Goal: Transaction & Acquisition: Purchase product/service

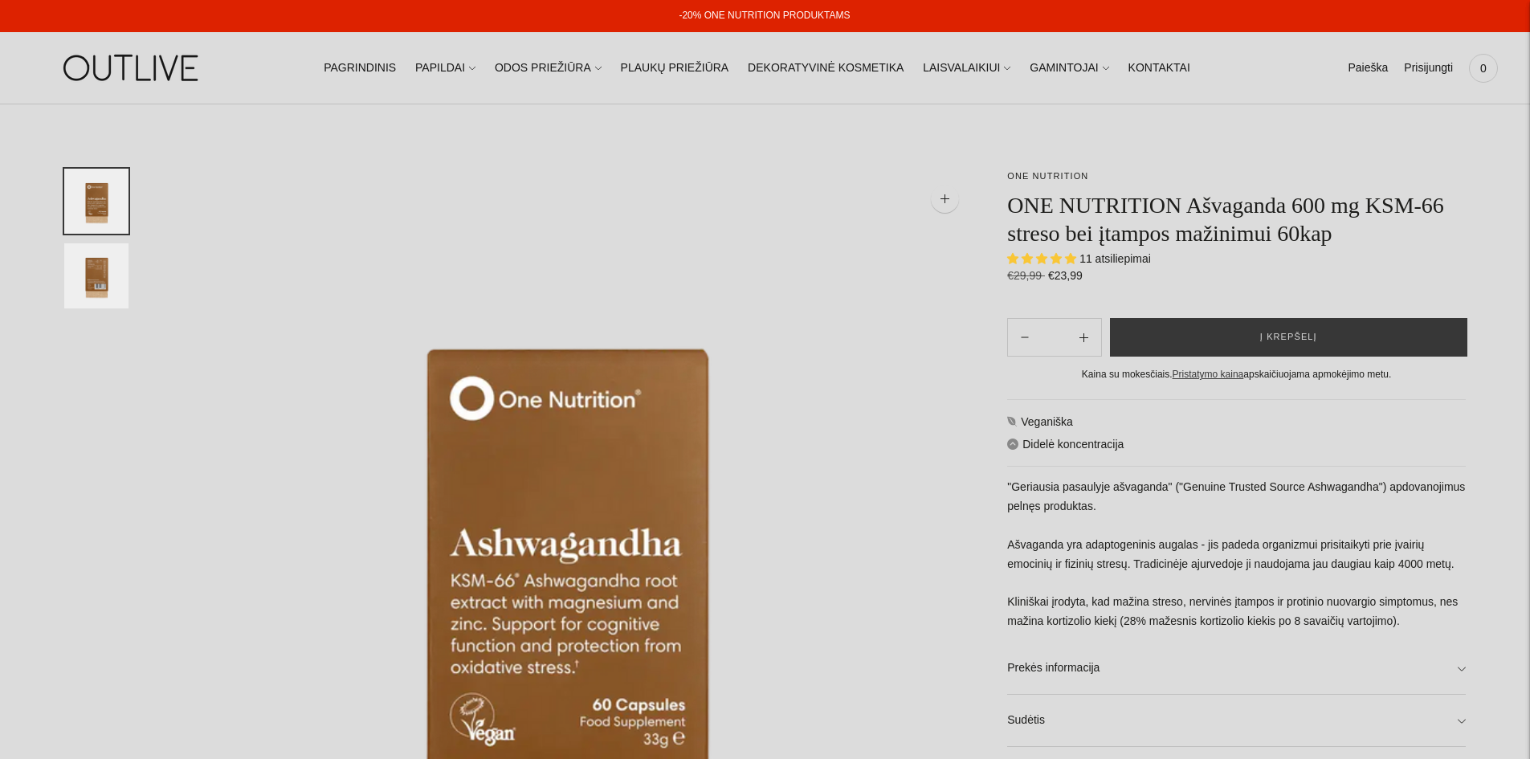
select select "**********"
click at [1286, 335] on span "Į krepšelį" at bounding box center [1288, 337] width 57 height 16
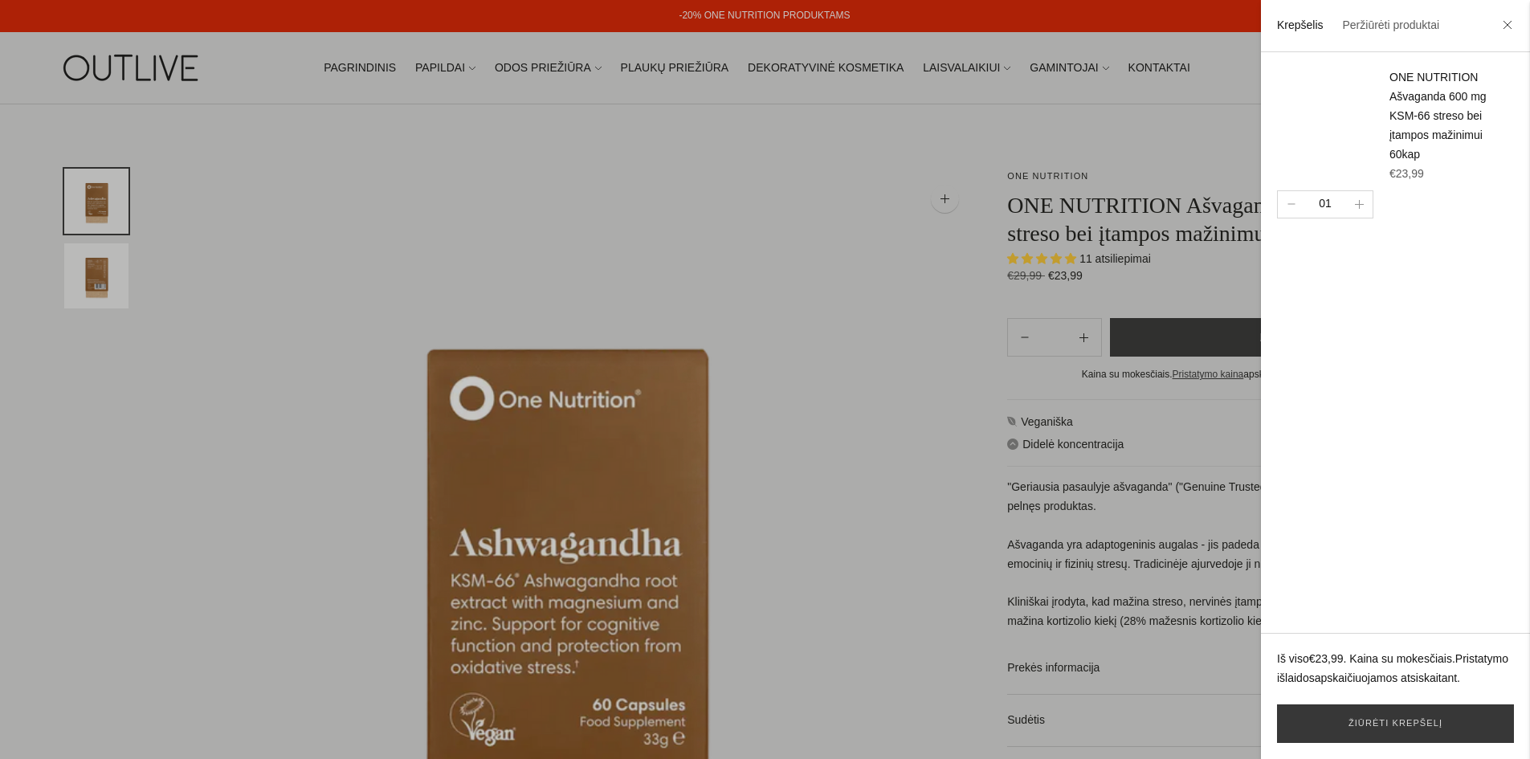
click at [1030, 490] on div at bounding box center [765, 379] width 1530 height 759
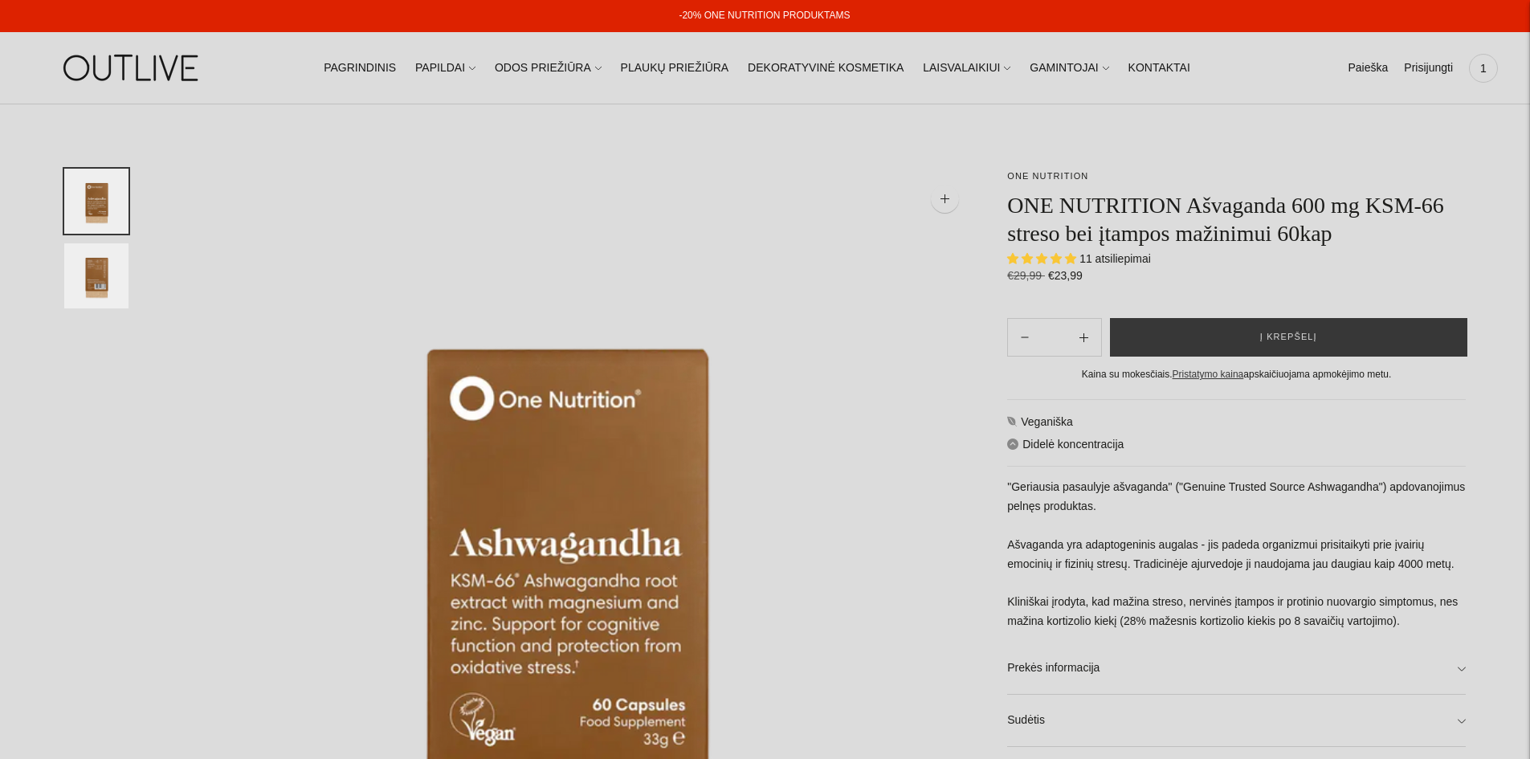
click at [795, 16] on link "-20% ONE NUTRITION PRODUKTAMS" at bounding box center [764, 15] width 171 height 11
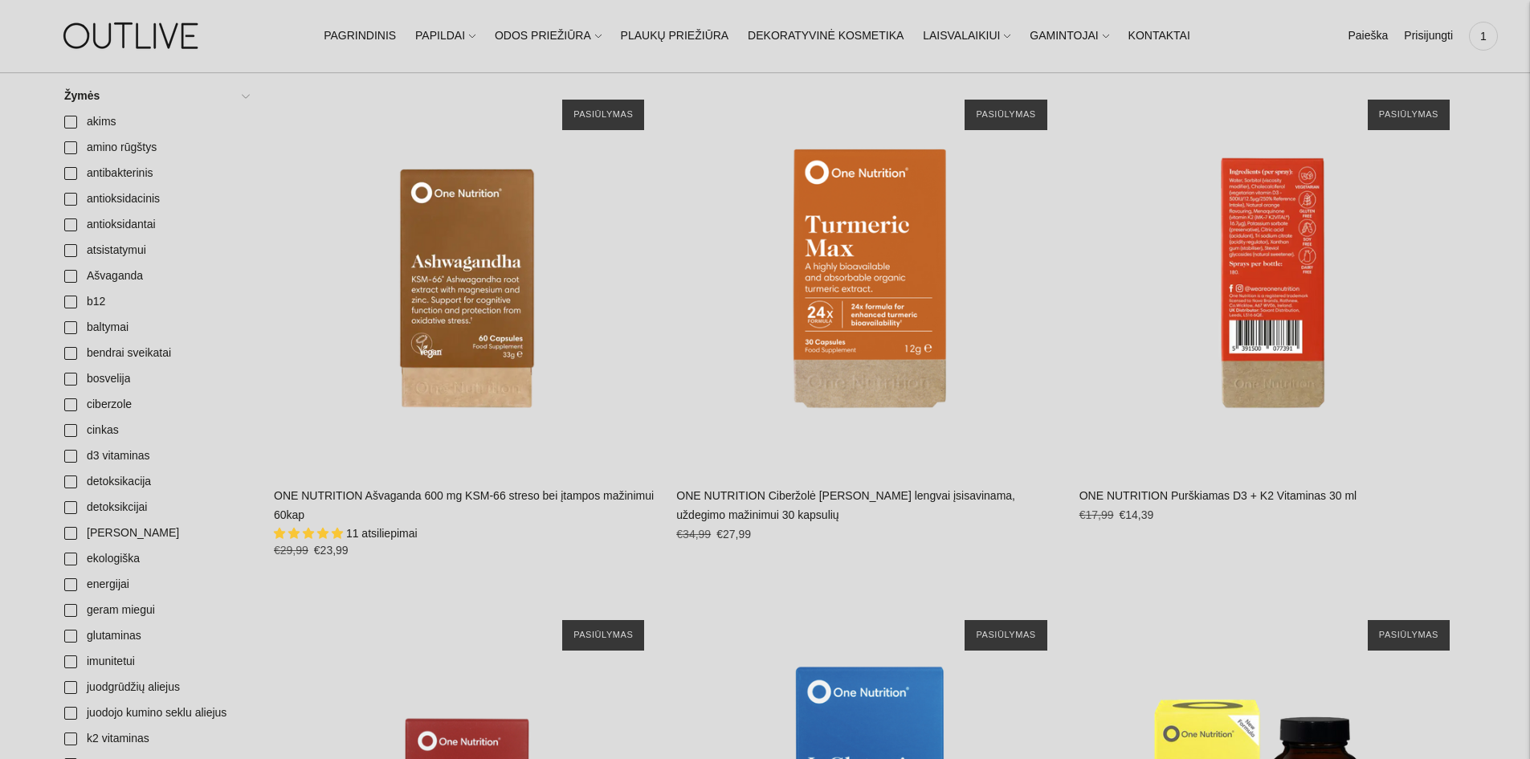
scroll to position [402, 0]
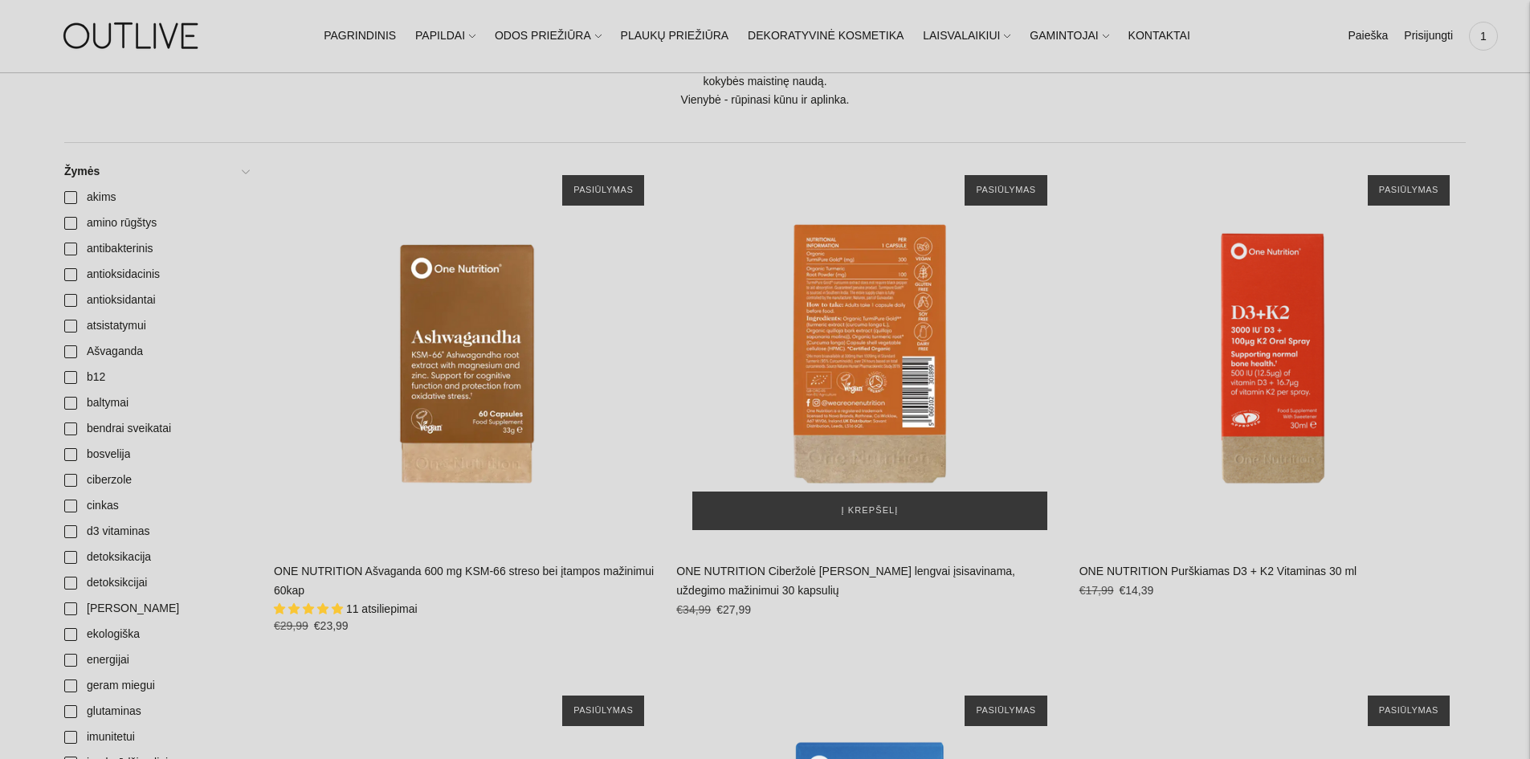
click at [907, 350] on div "ONE NUTRITION Ciberžolė Max Kurkuminas lengvai įsisavinama, uždegimo mažinimui …" at bounding box center [869, 352] width 386 height 386
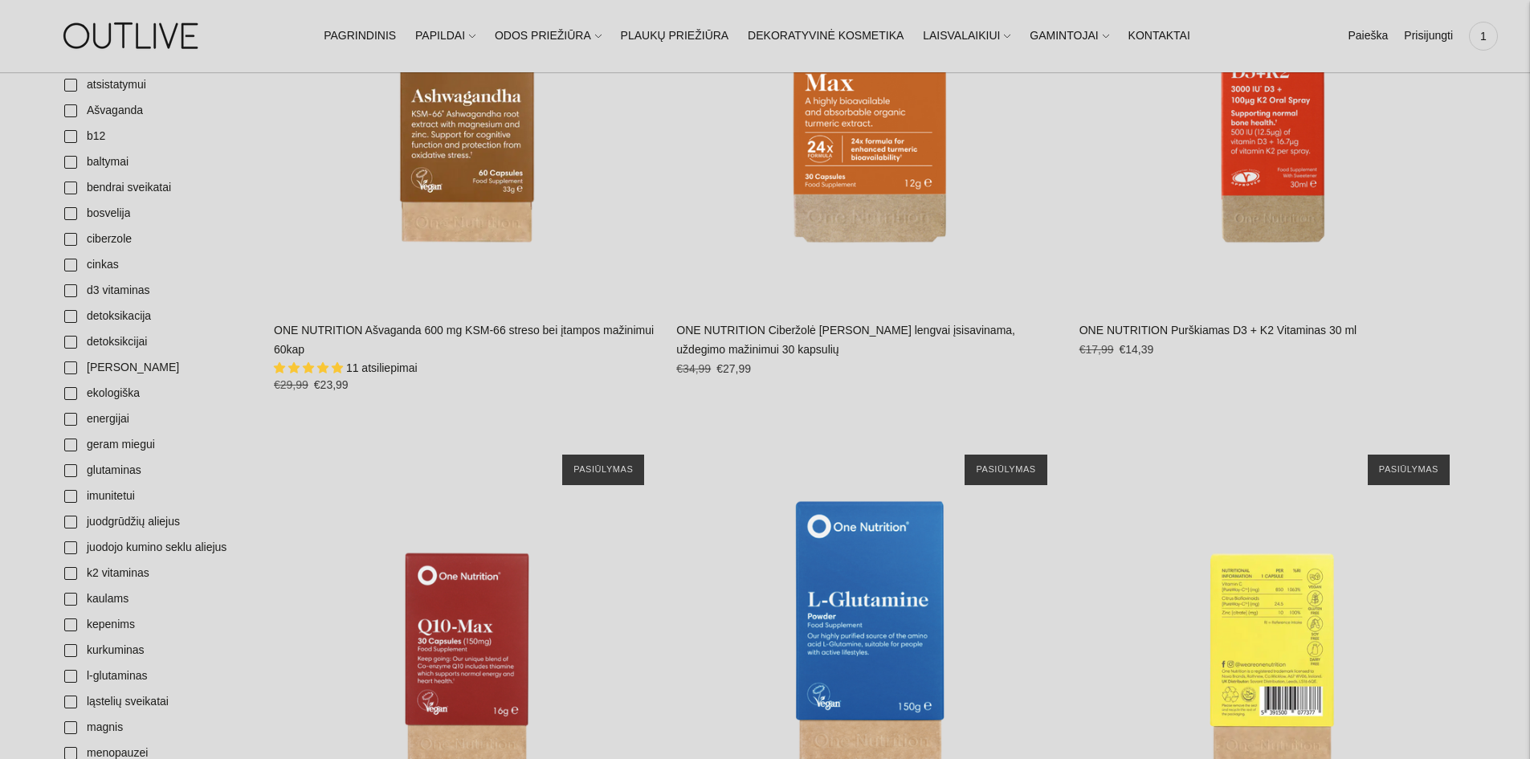
scroll to position [883, 0]
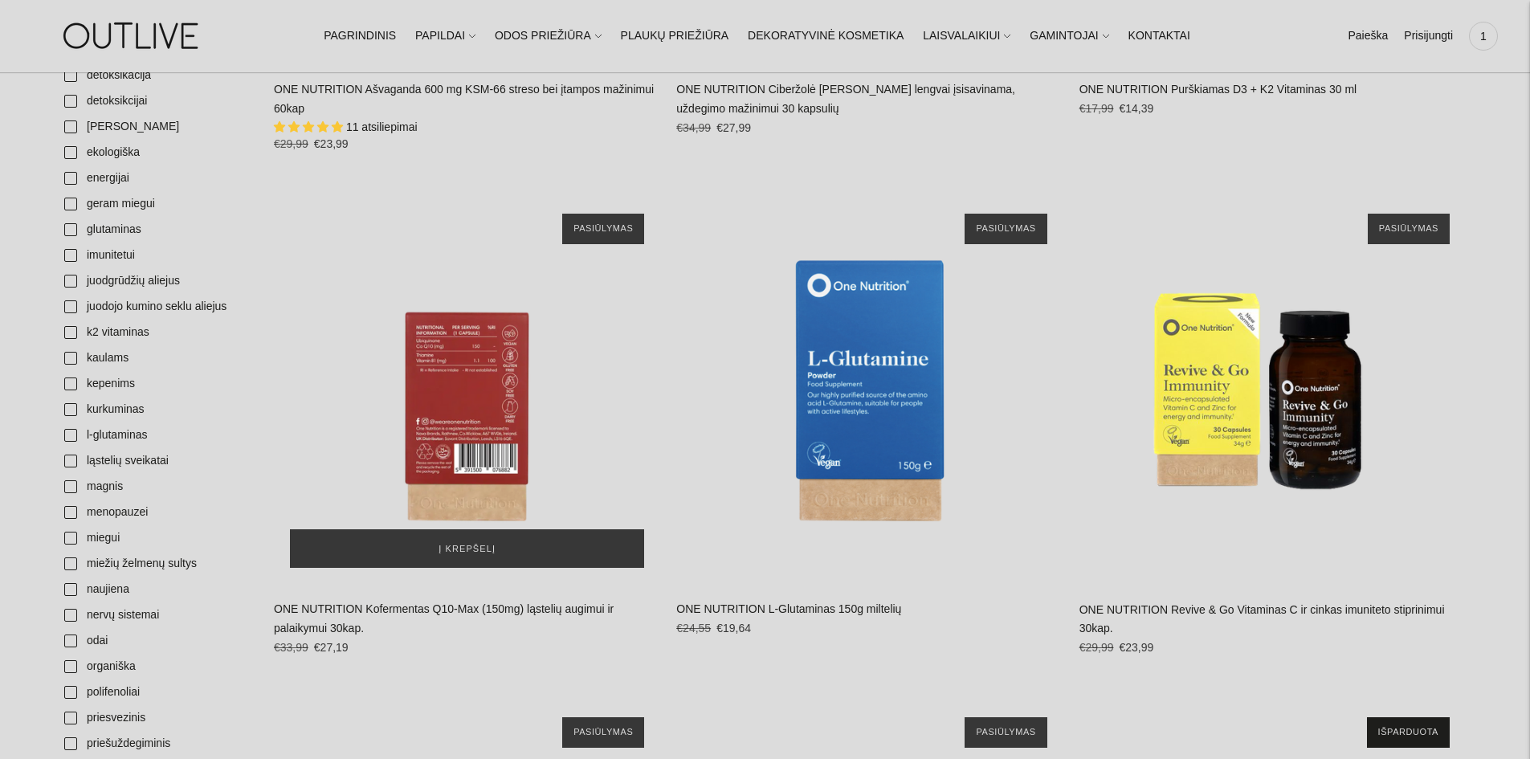
click at [494, 414] on div "ONE NUTRITION Kofermentas Q10-Max (150mg) ląstelių augimui ir palaikymui 30kap.…" at bounding box center [467, 391] width 386 height 386
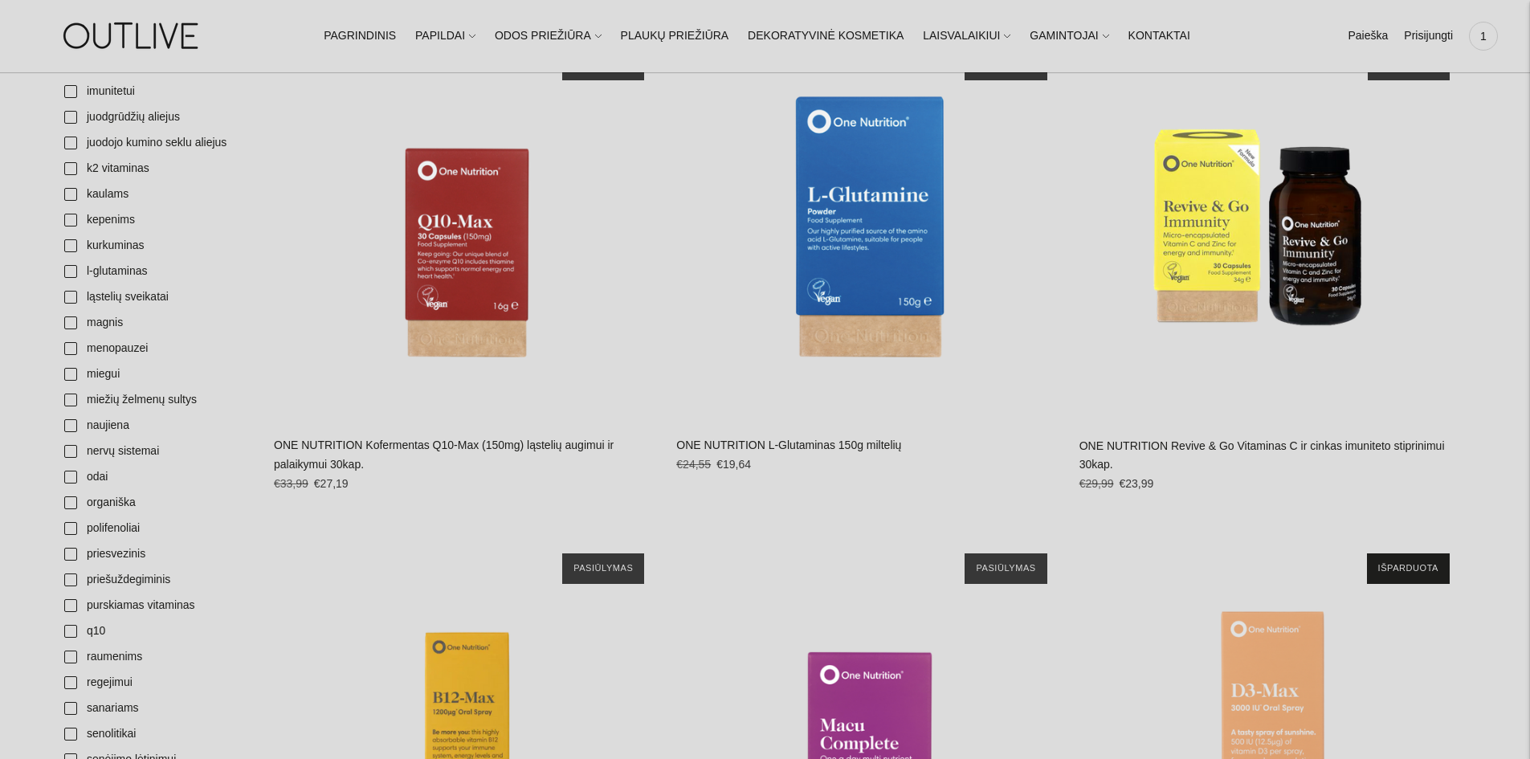
scroll to position [1005, 0]
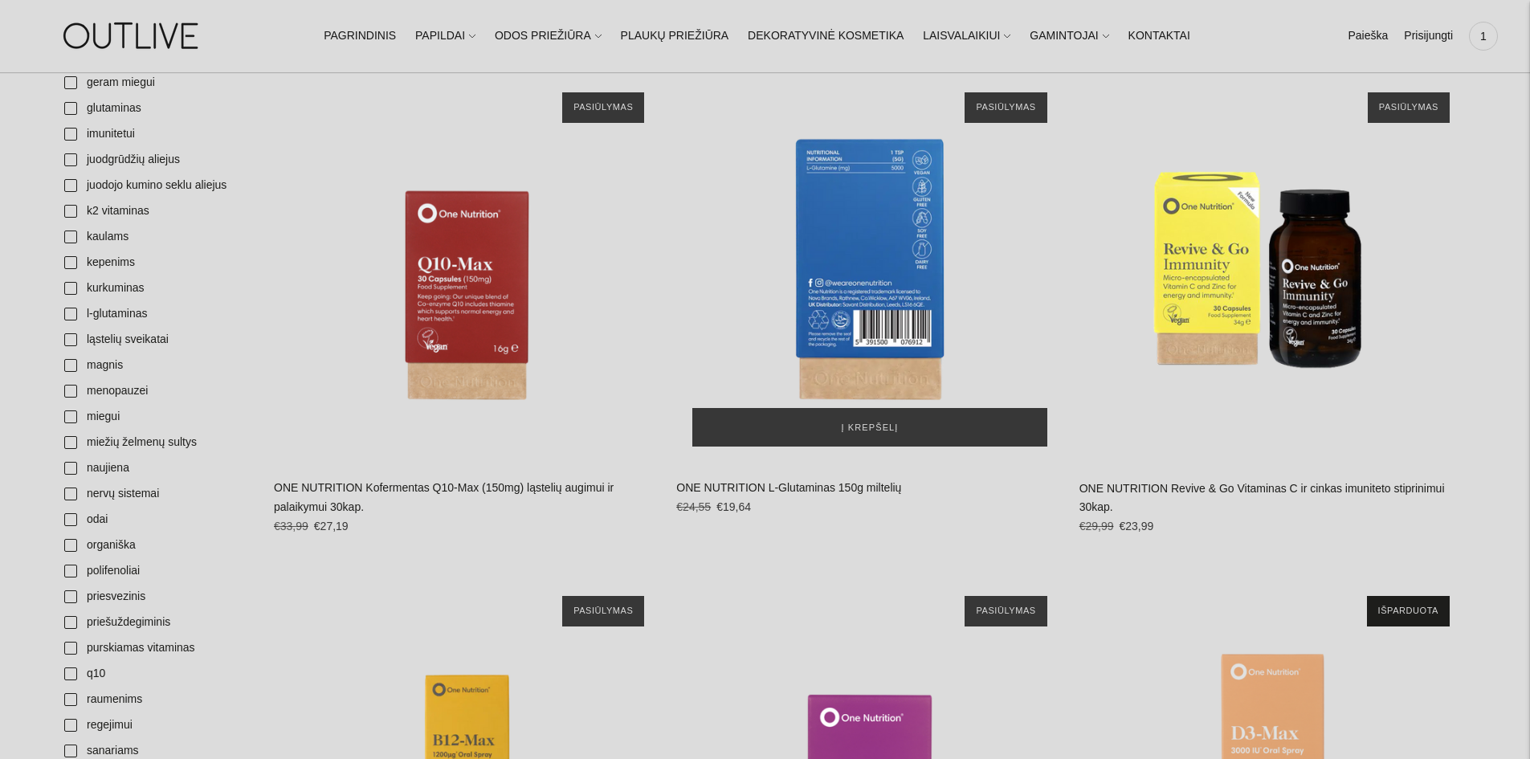
click at [870, 292] on div "ONE NUTRITION L-Glutaminas 150g miltelių\a" at bounding box center [869, 269] width 386 height 386
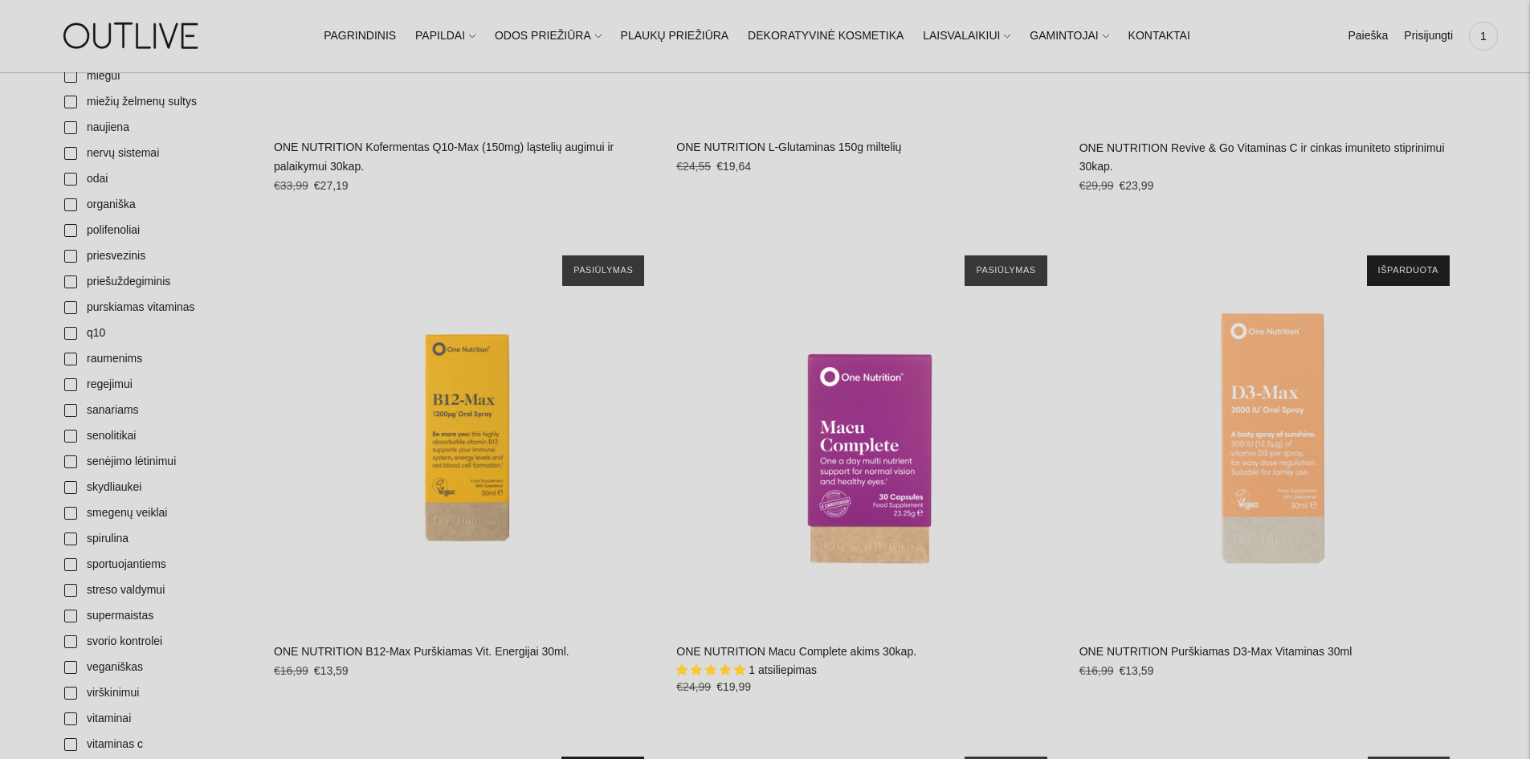
scroll to position [1485, 0]
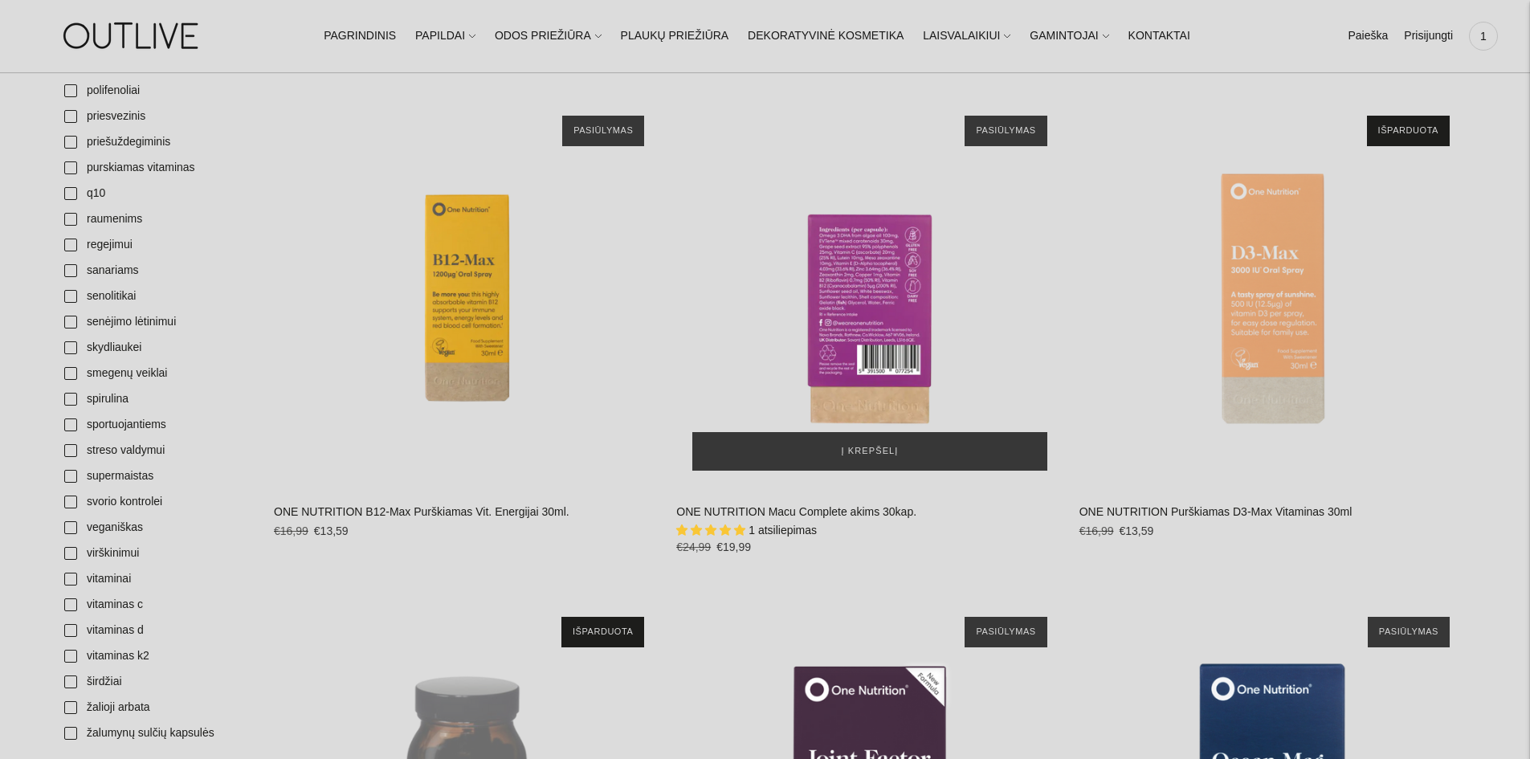
click at [876, 351] on div "ONE NUTRITION Macu Complete akims 30kap.\a" at bounding box center [869, 293] width 386 height 386
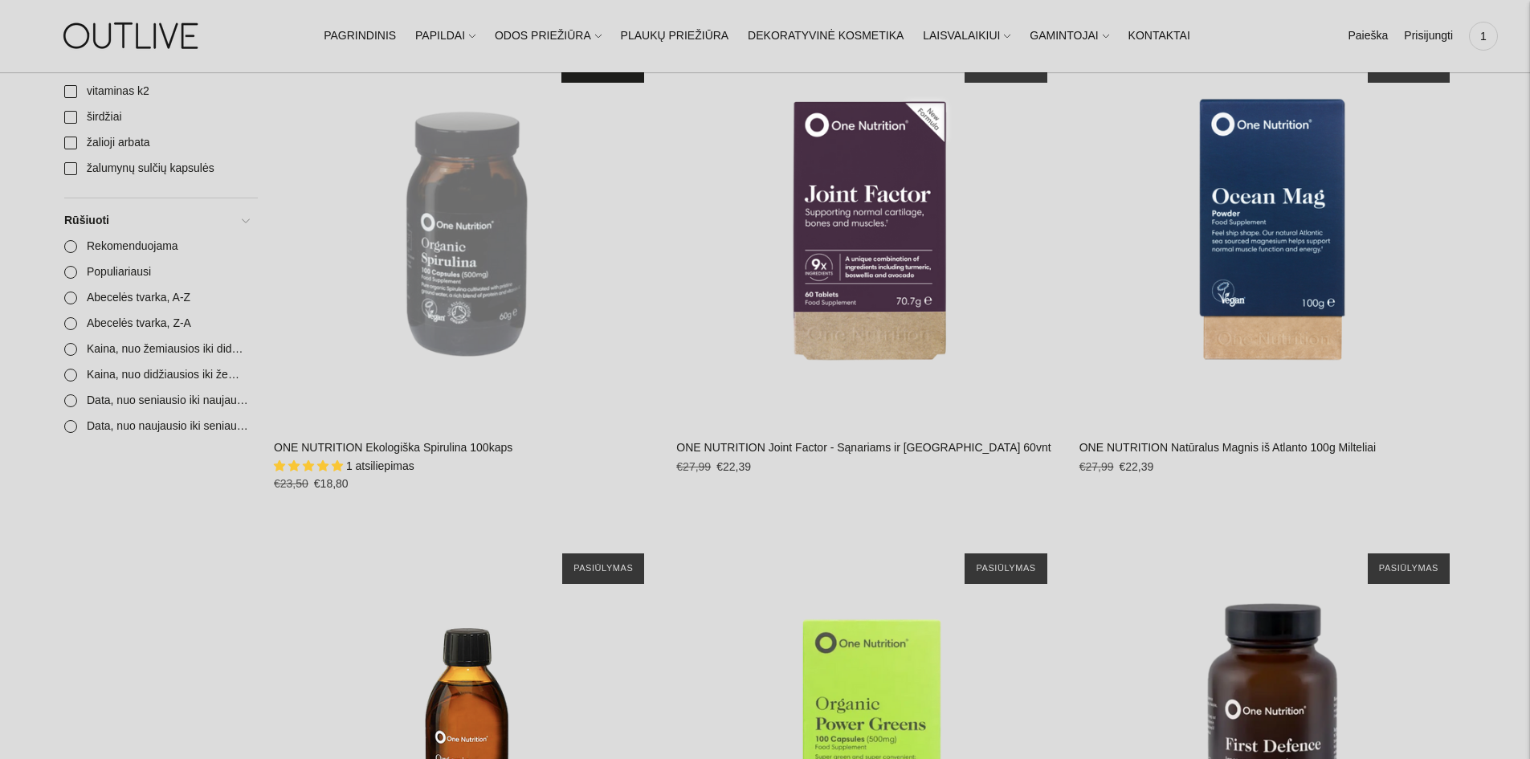
scroll to position [2062, 0]
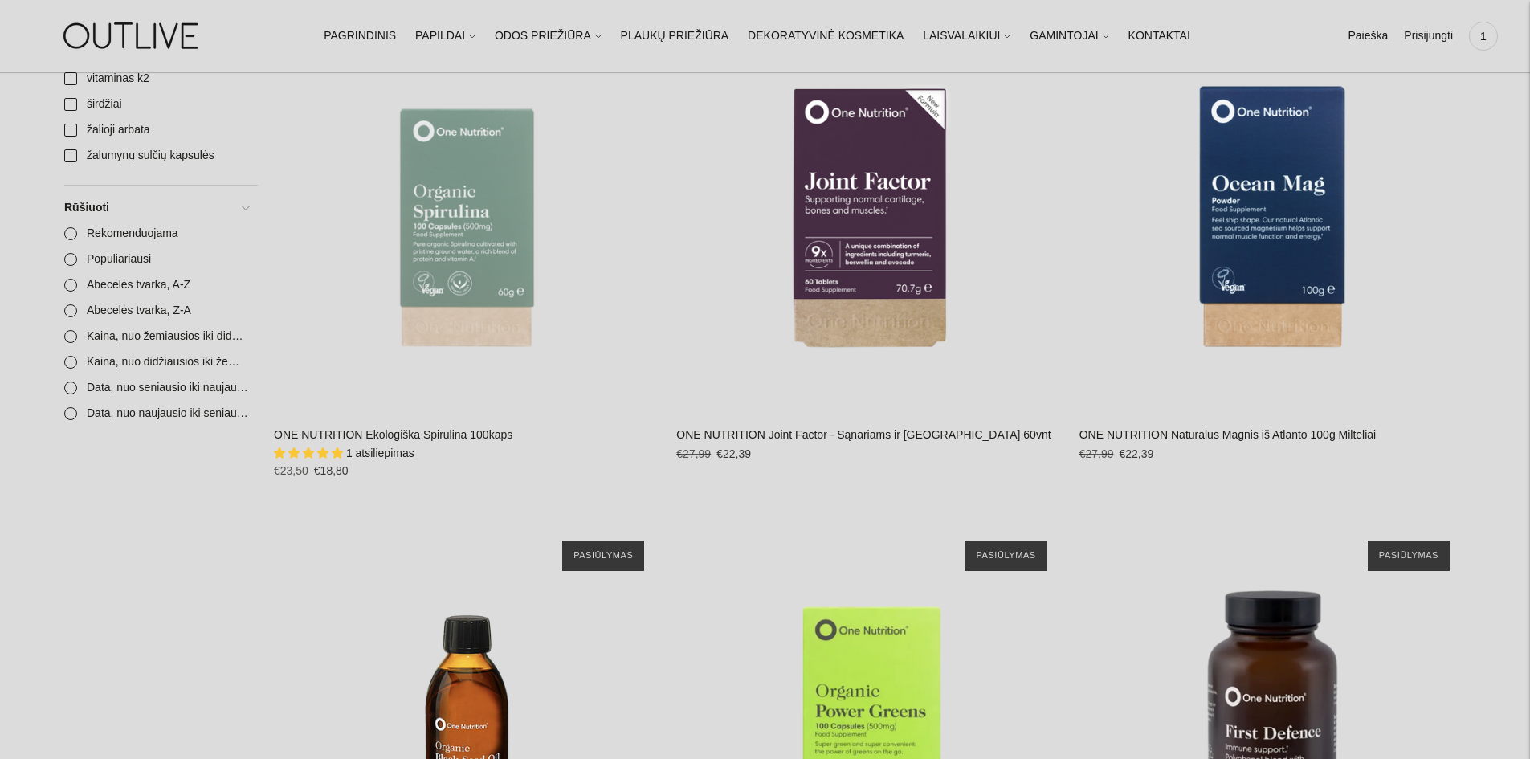
click at [469, 223] on div "ONE NUTRITION Ekologiška Spirulina 100kaps\a" at bounding box center [467, 216] width 386 height 386
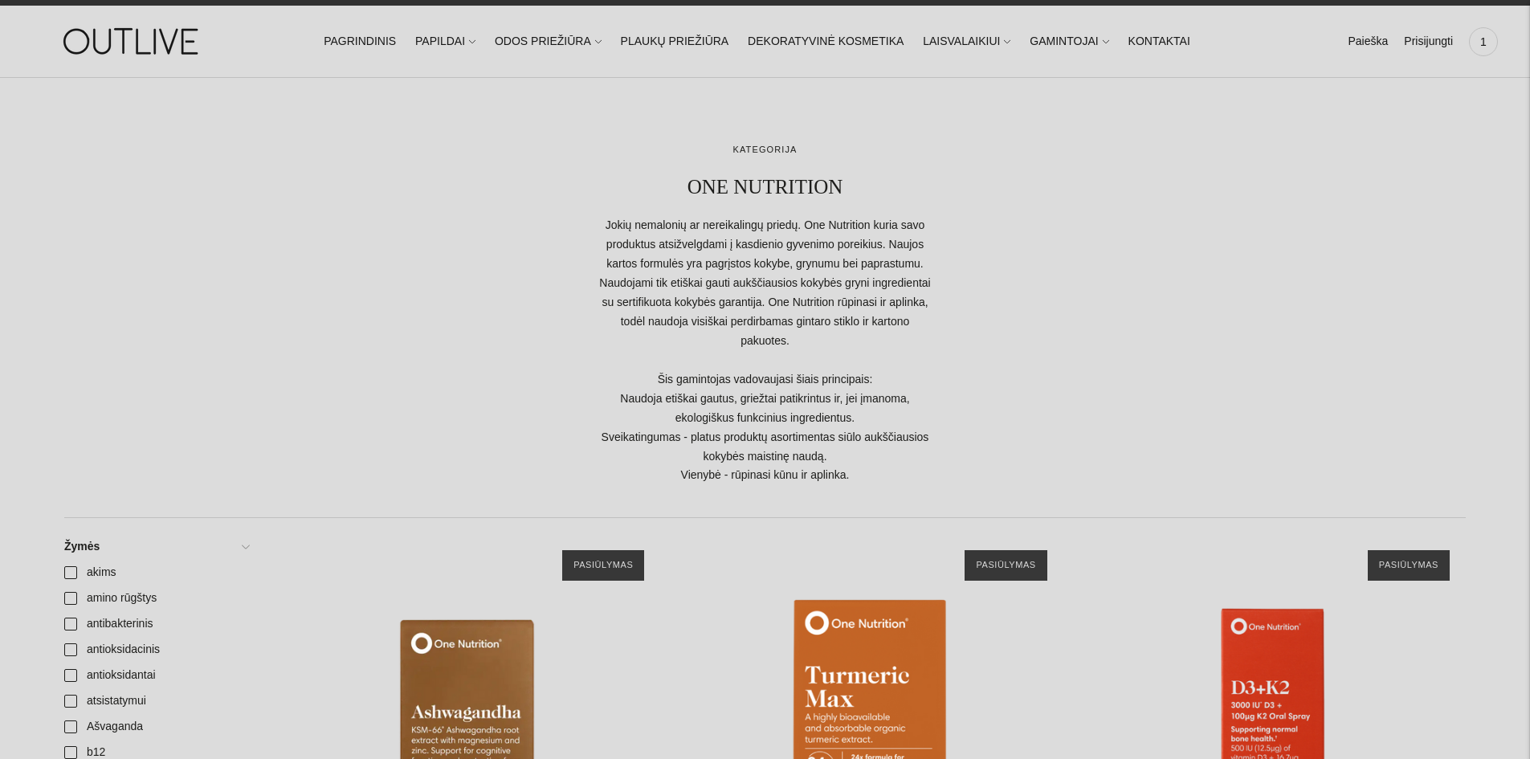
scroll to position [0, 0]
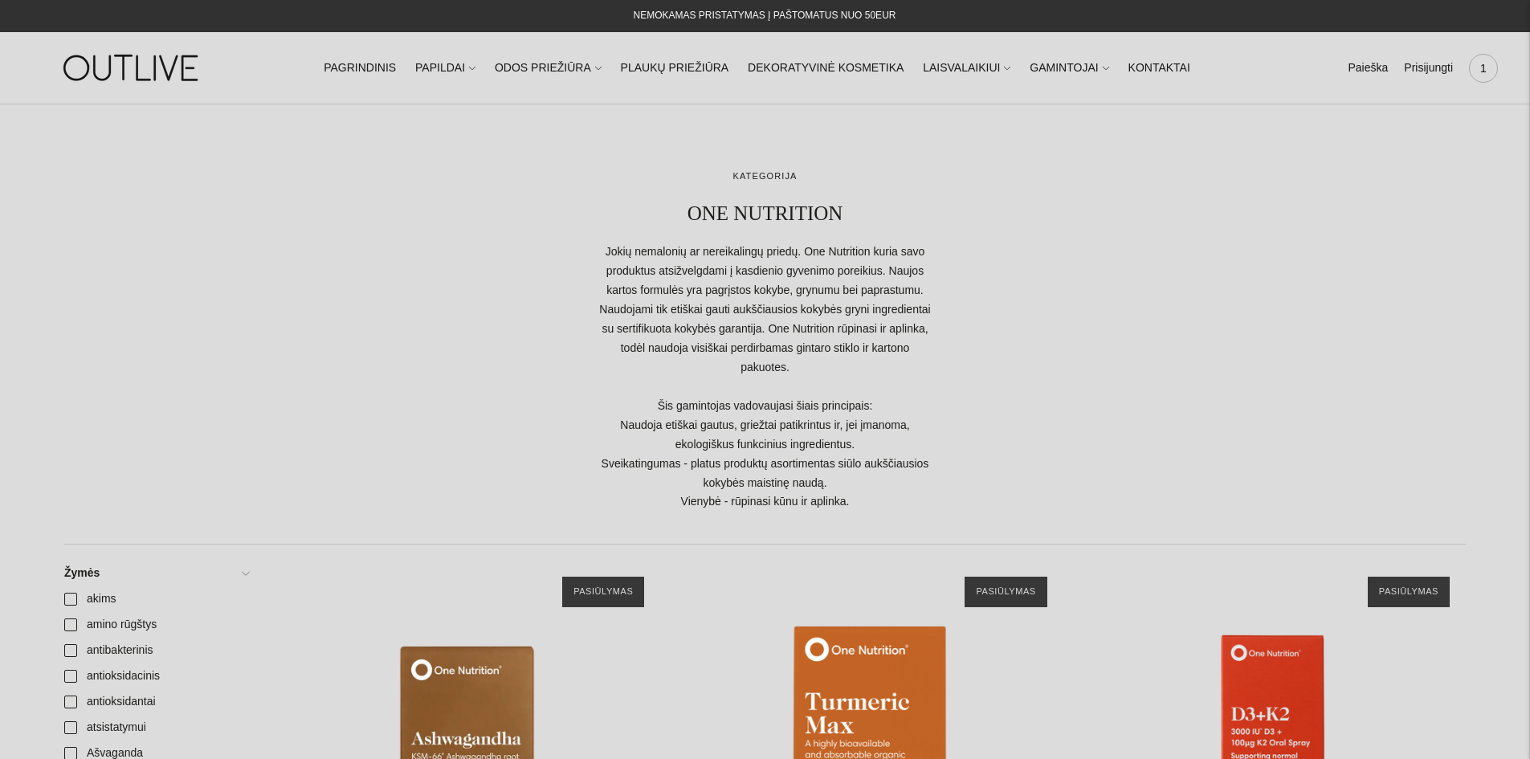
click at [1482, 70] on span "1" at bounding box center [1483, 68] width 22 height 22
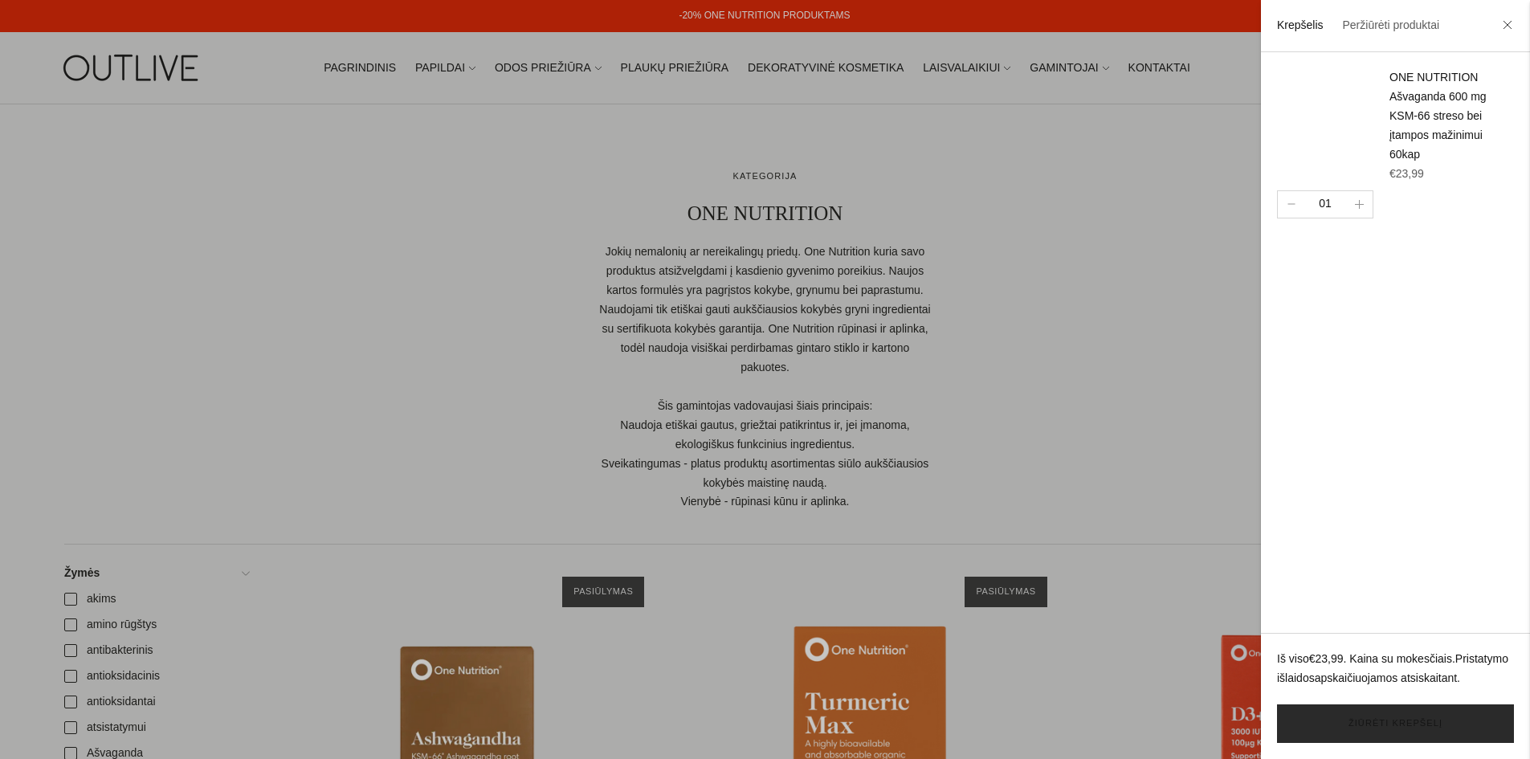
click at [1396, 728] on link "Žiūrėti krepšelį" at bounding box center [1395, 723] width 237 height 39
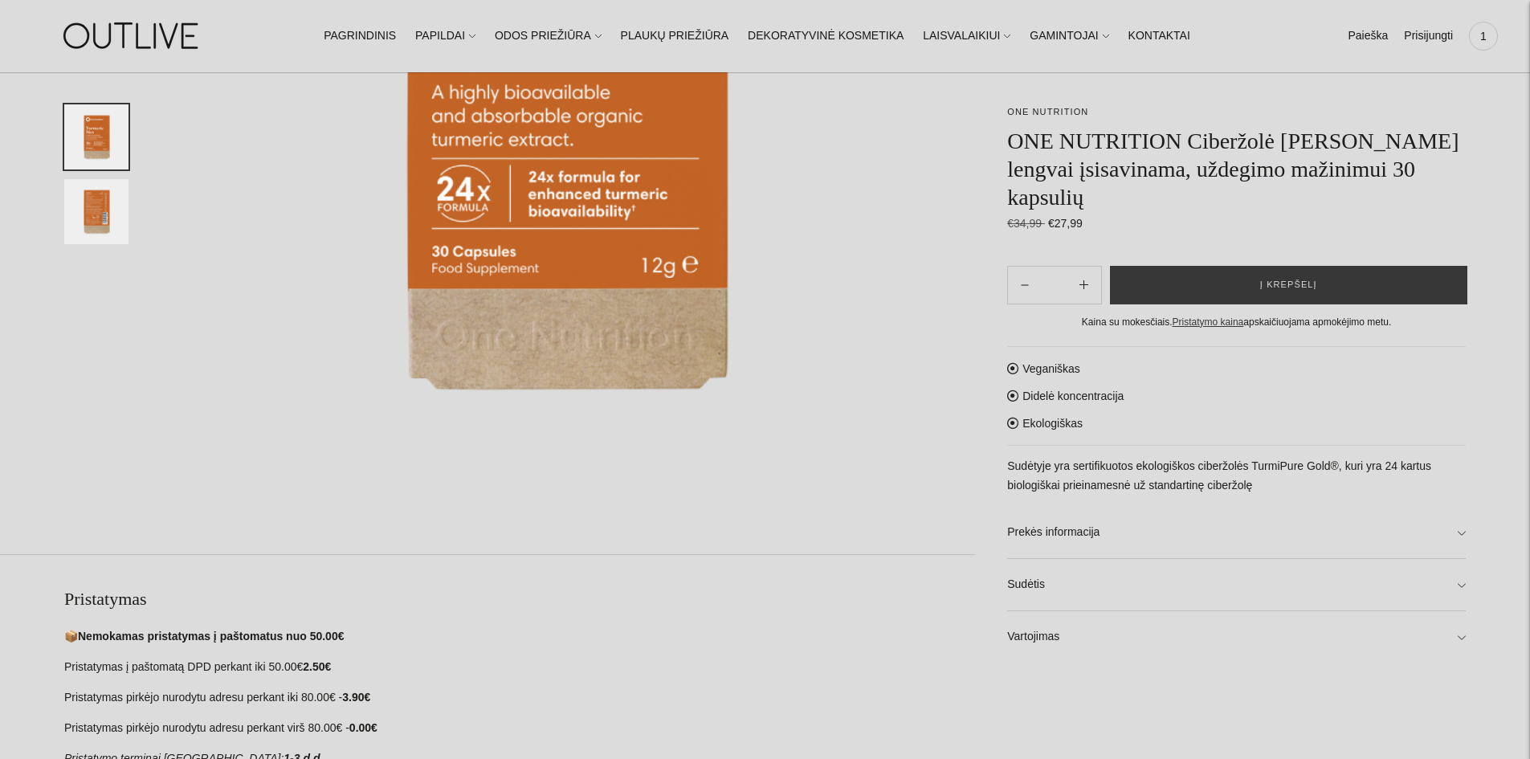
scroll to position [767, 0]
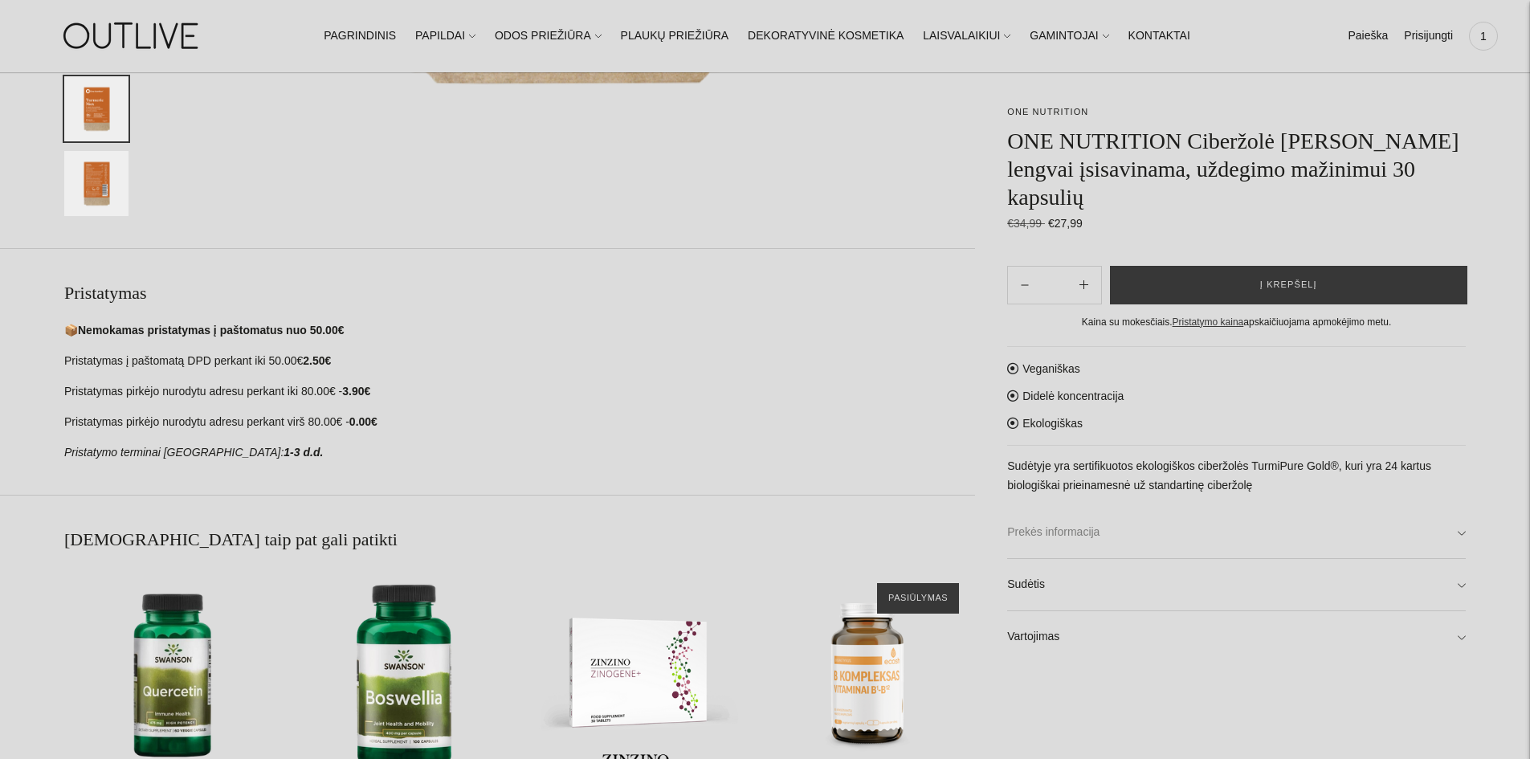
click at [1458, 537] on link "Prekės informacija" at bounding box center [1236, 532] width 459 height 51
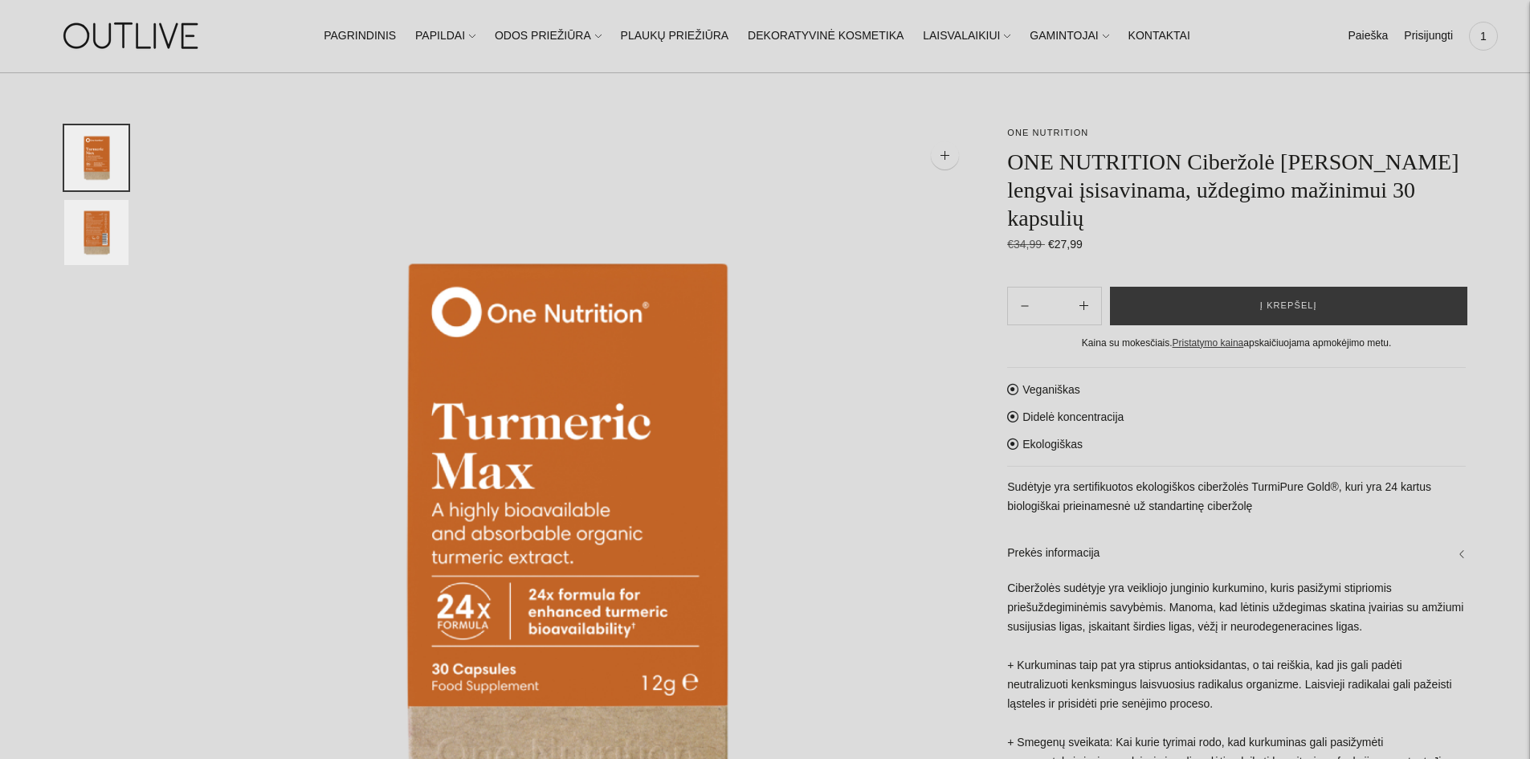
scroll to position [44, 0]
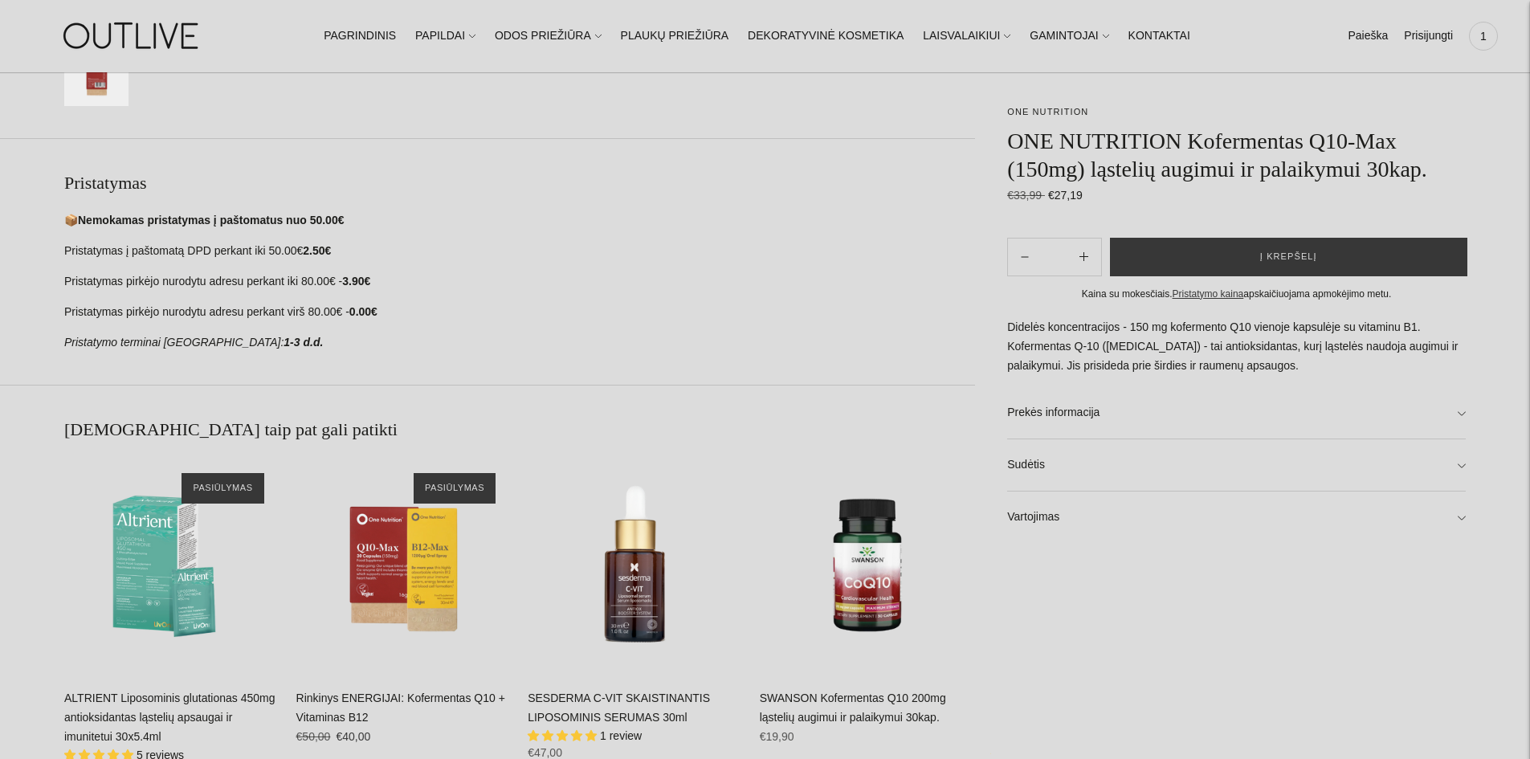
scroll to position [1127, 0]
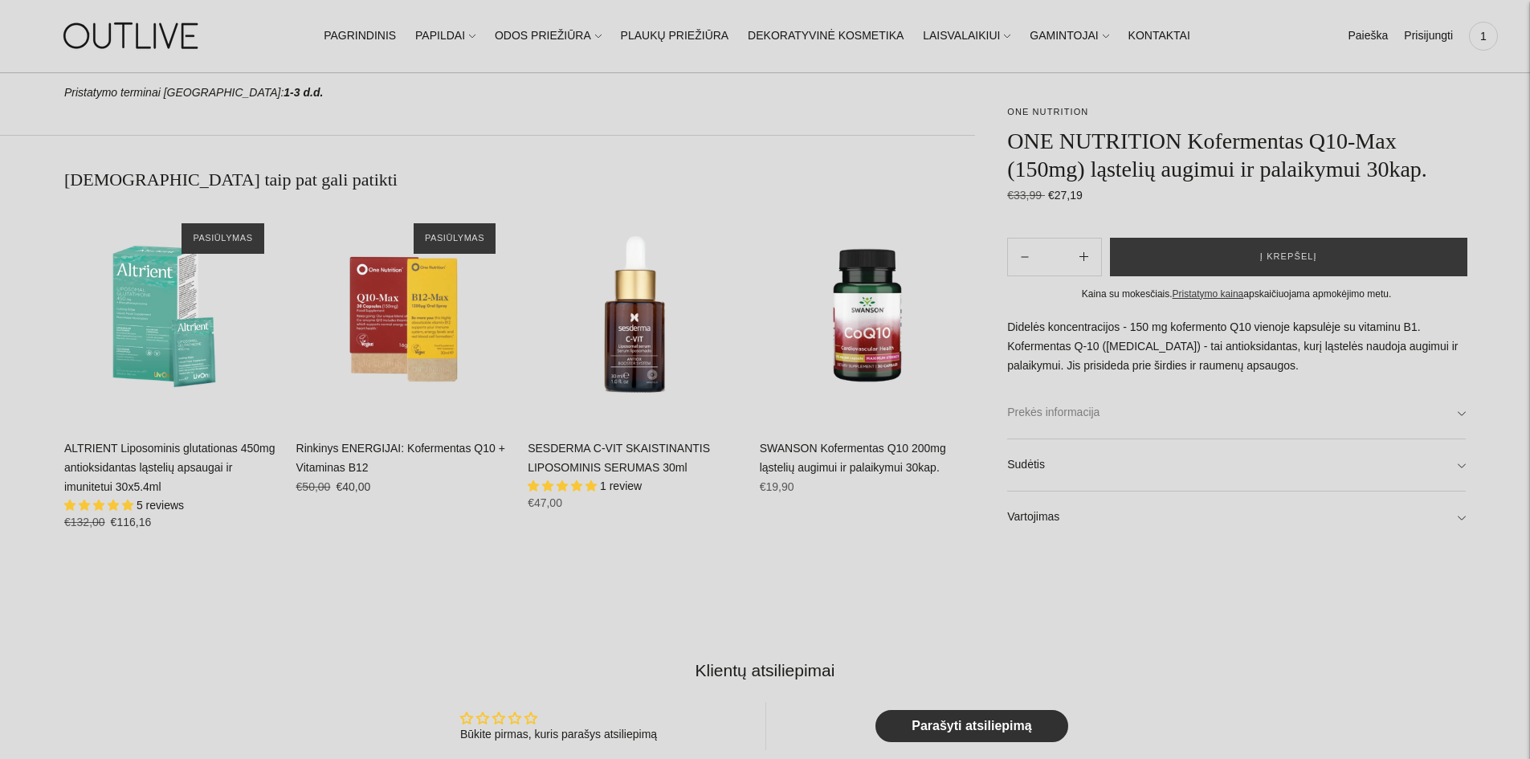
click at [1458, 421] on link "Prekės informacija" at bounding box center [1236, 412] width 459 height 51
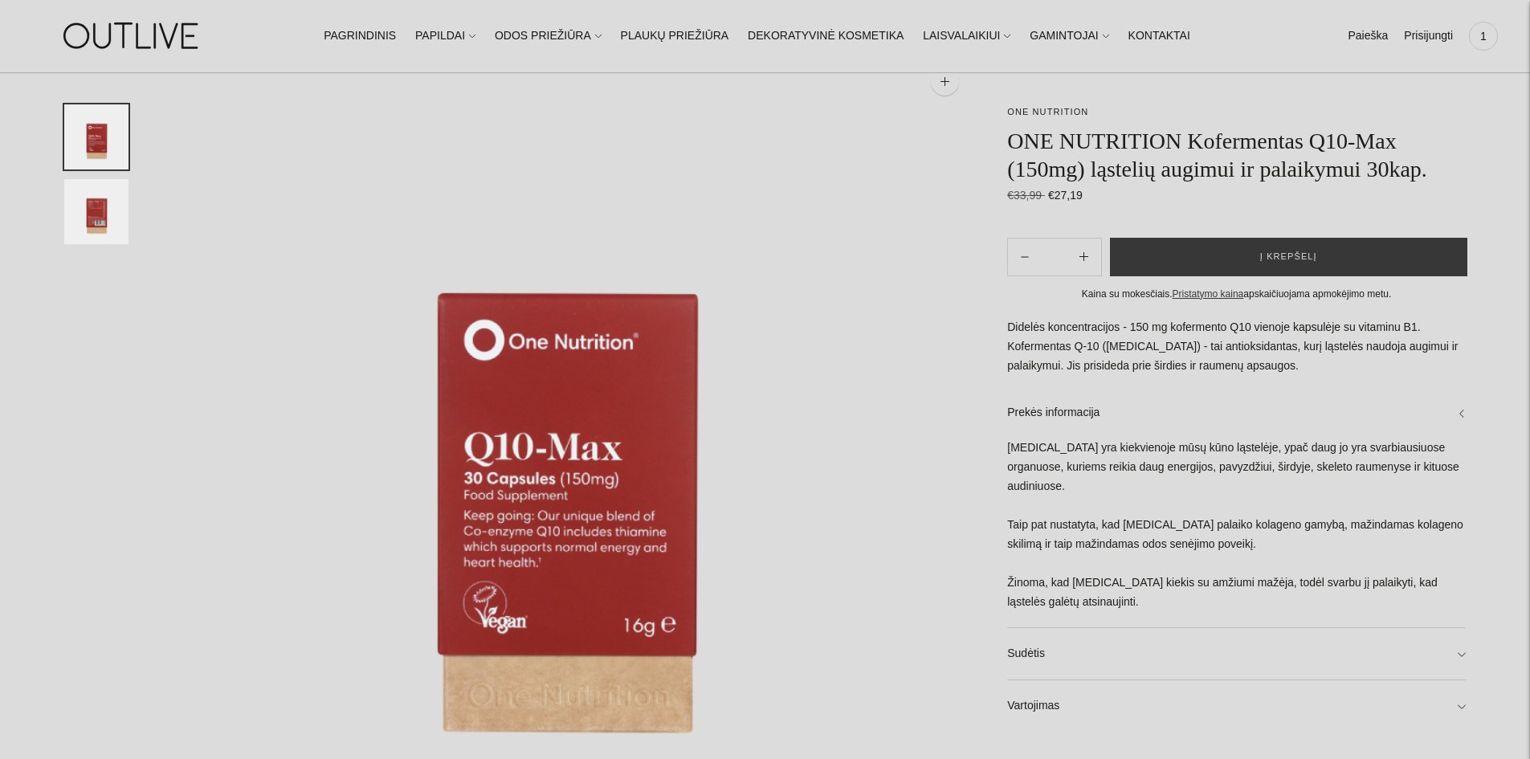
scroll to position [0, 0]
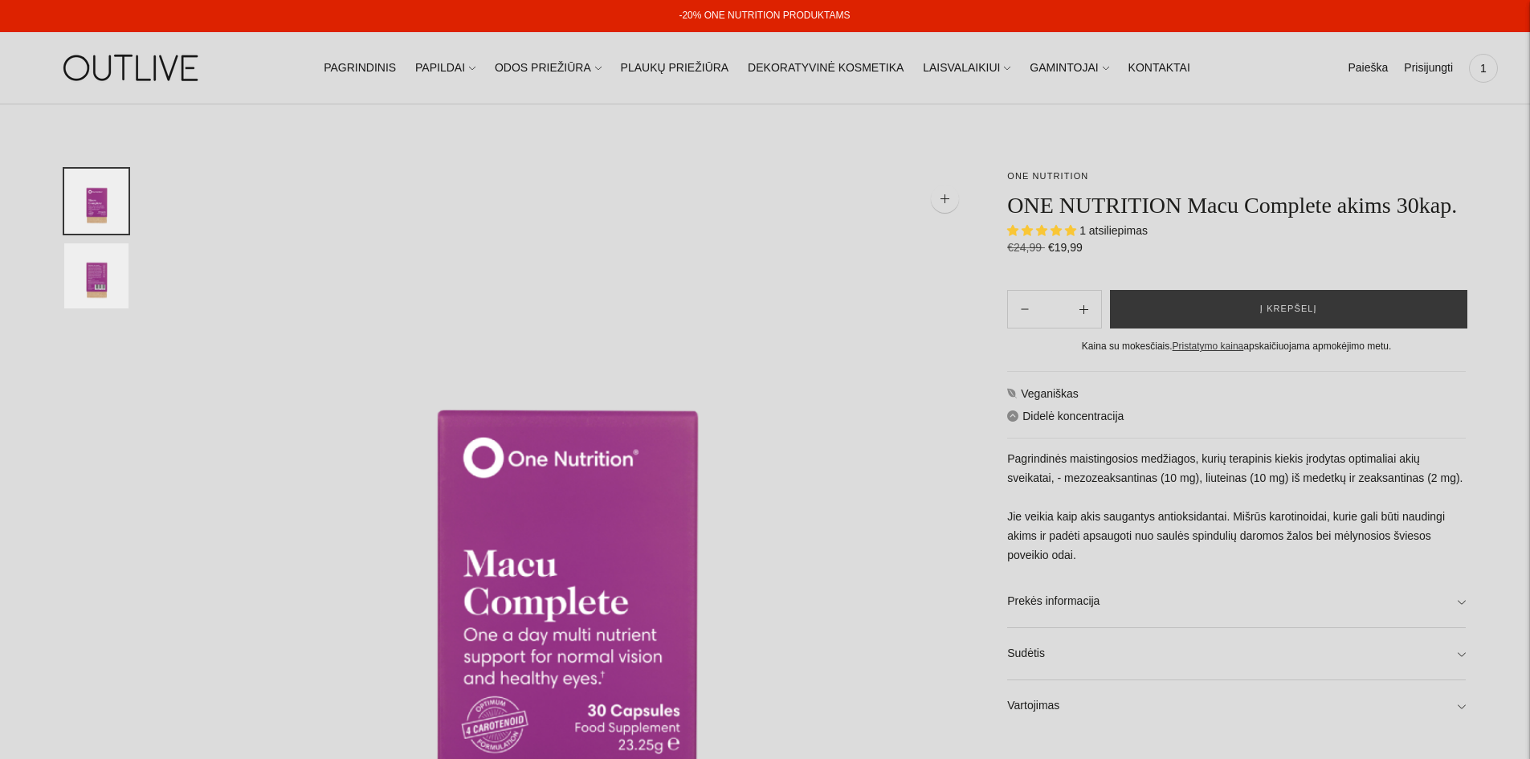
select select "**********"
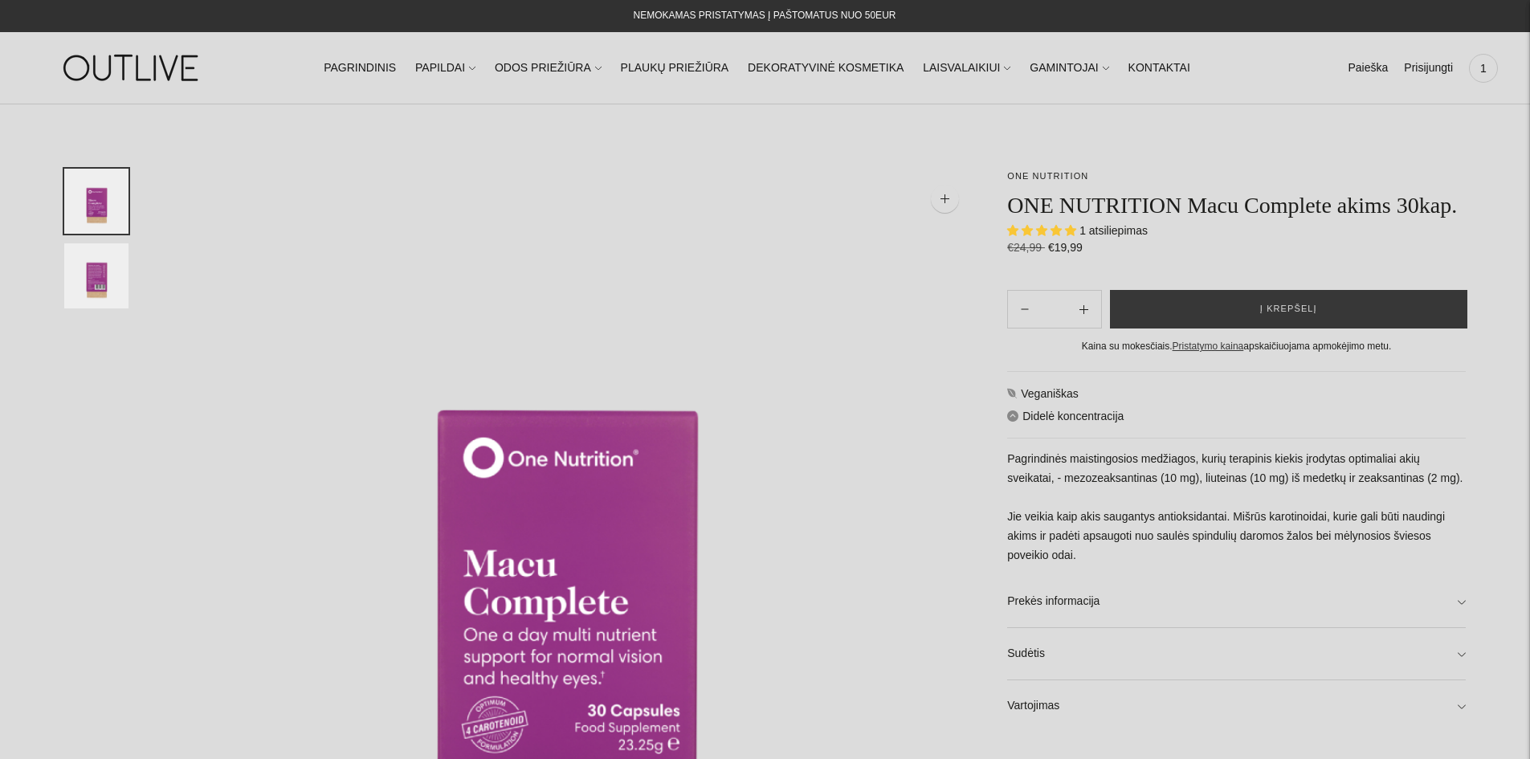
drag, startPoint x: 1529, startPoint y: 202, endPoint x: 1531, endPoint y: 243, distance: 41.8
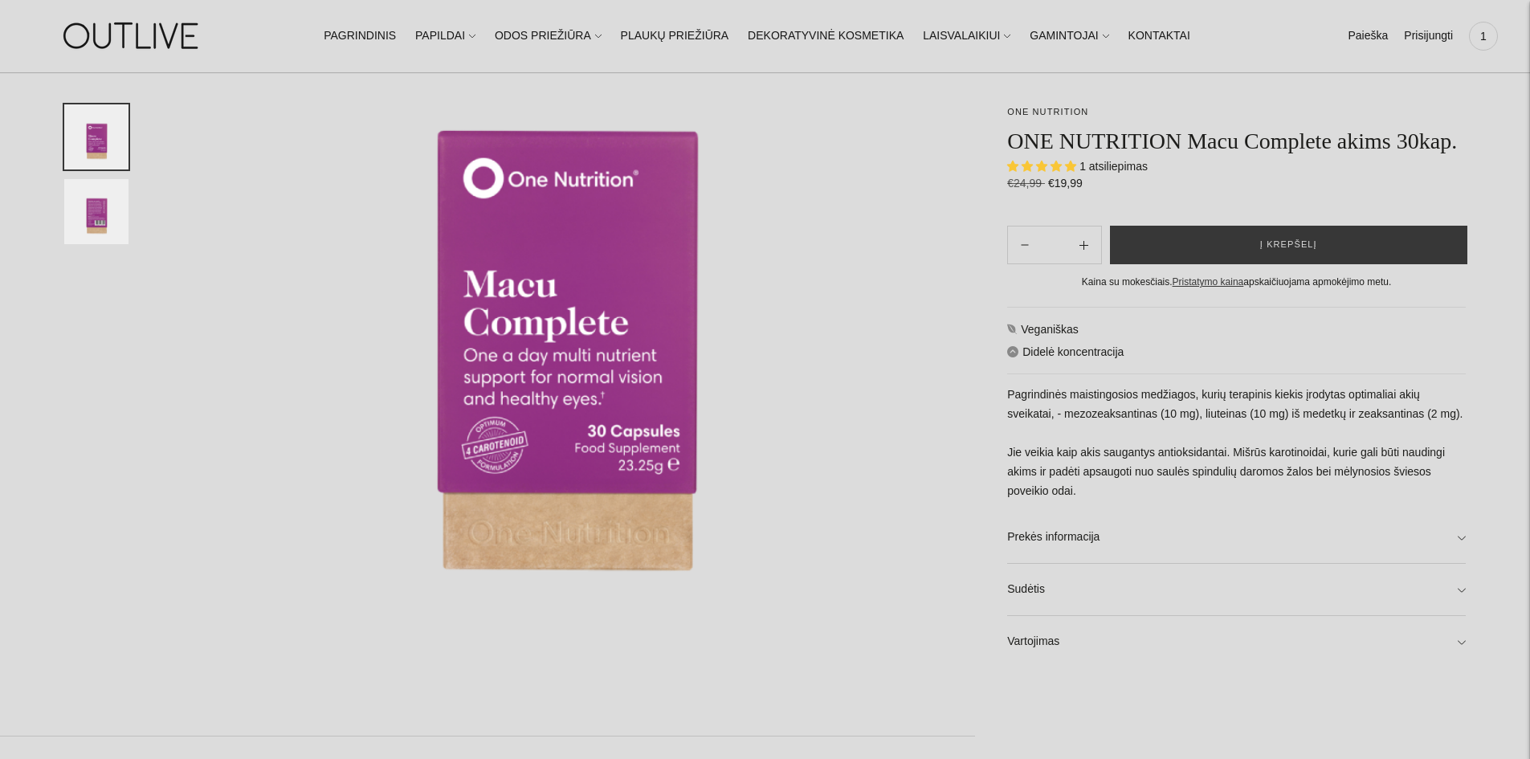
scroll to position [300, 0]
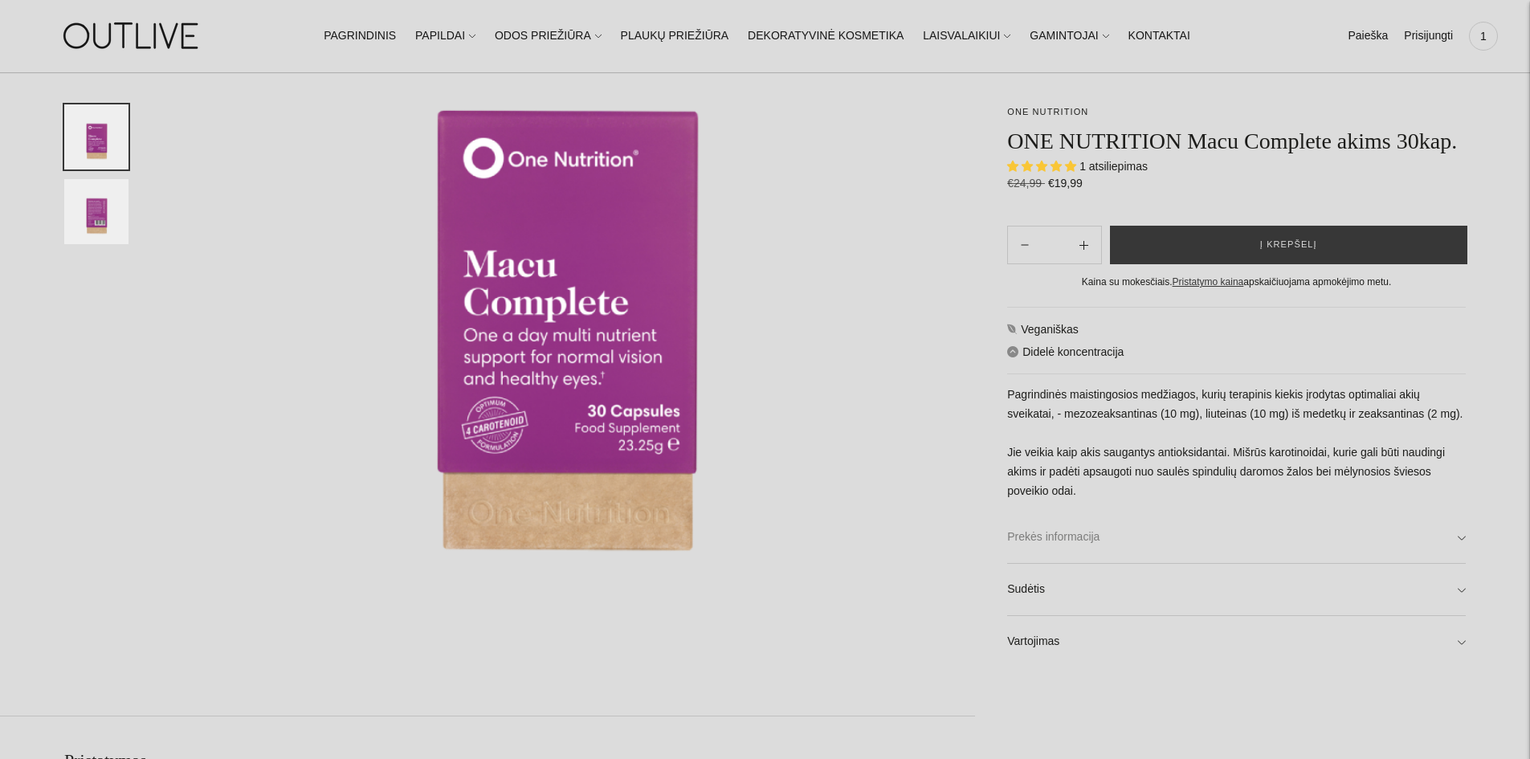
click at [1446, 545] on link "Prekės informacija" at bounding box center [1236, 537] width 459 height 51
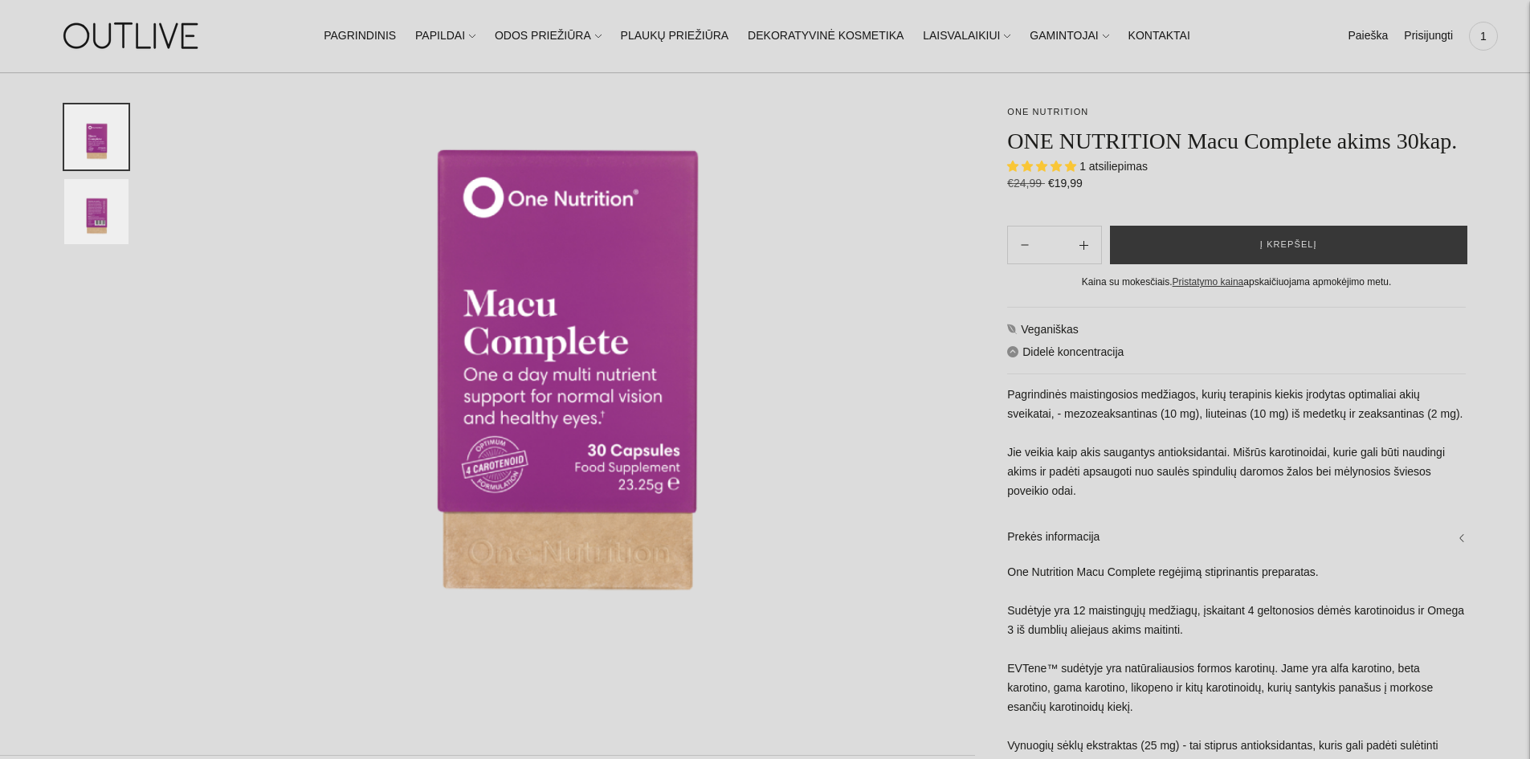
scroll to position [240, 0]
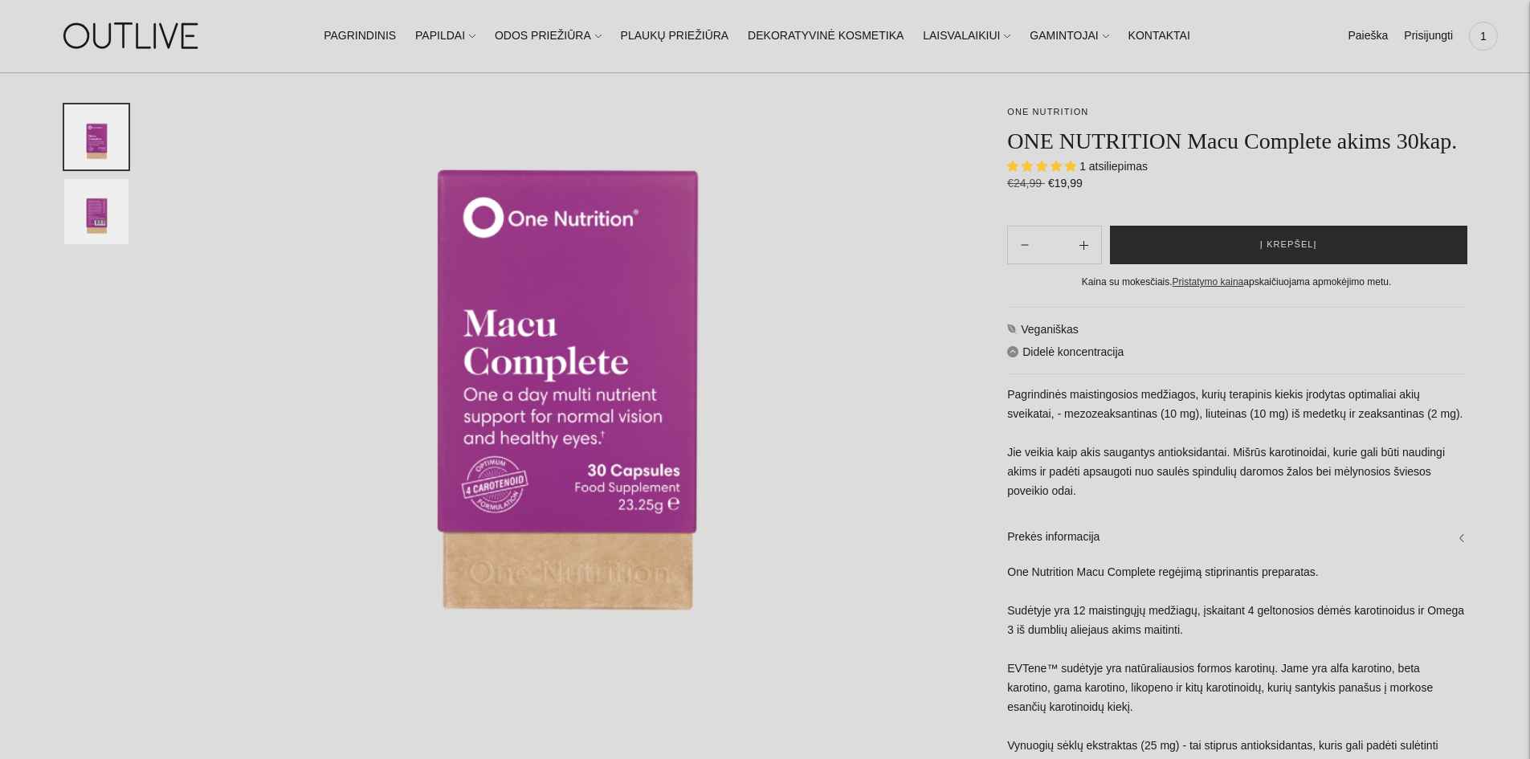
click at [1323, 253] on button "Į krepšelį" at bounding box center [1288, 245] width 357 height 39
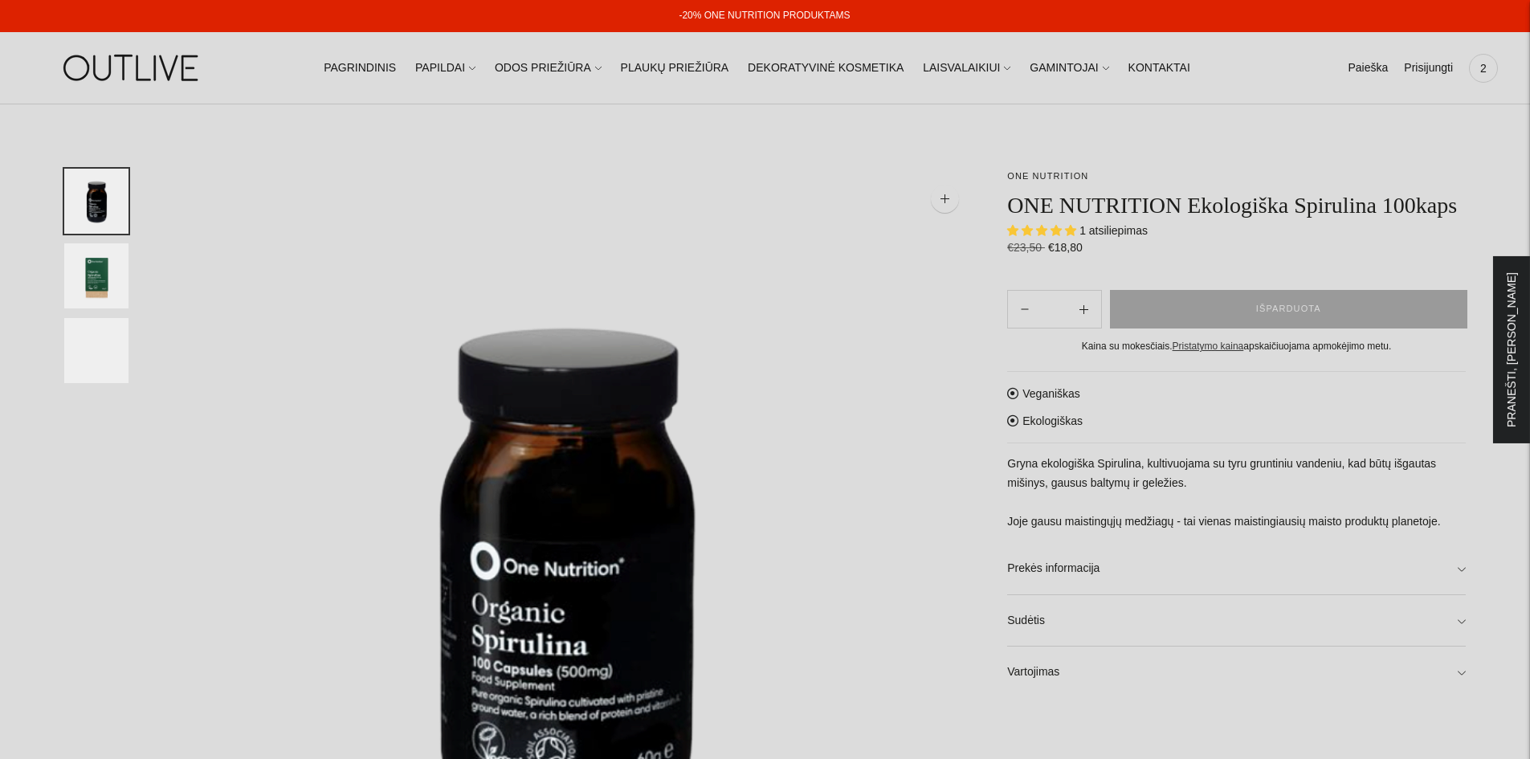
select select "**********"
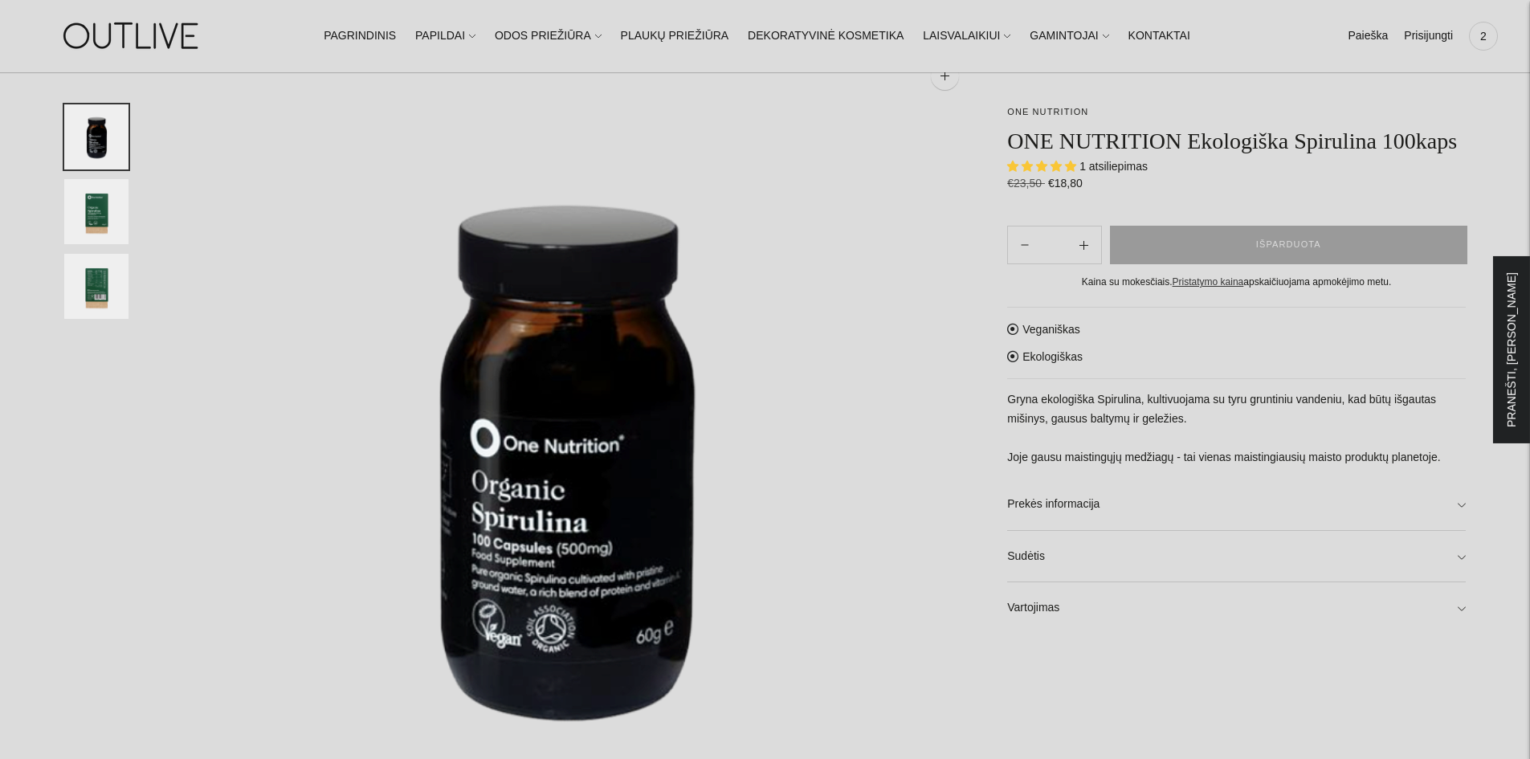
scroll to position [132, 0]
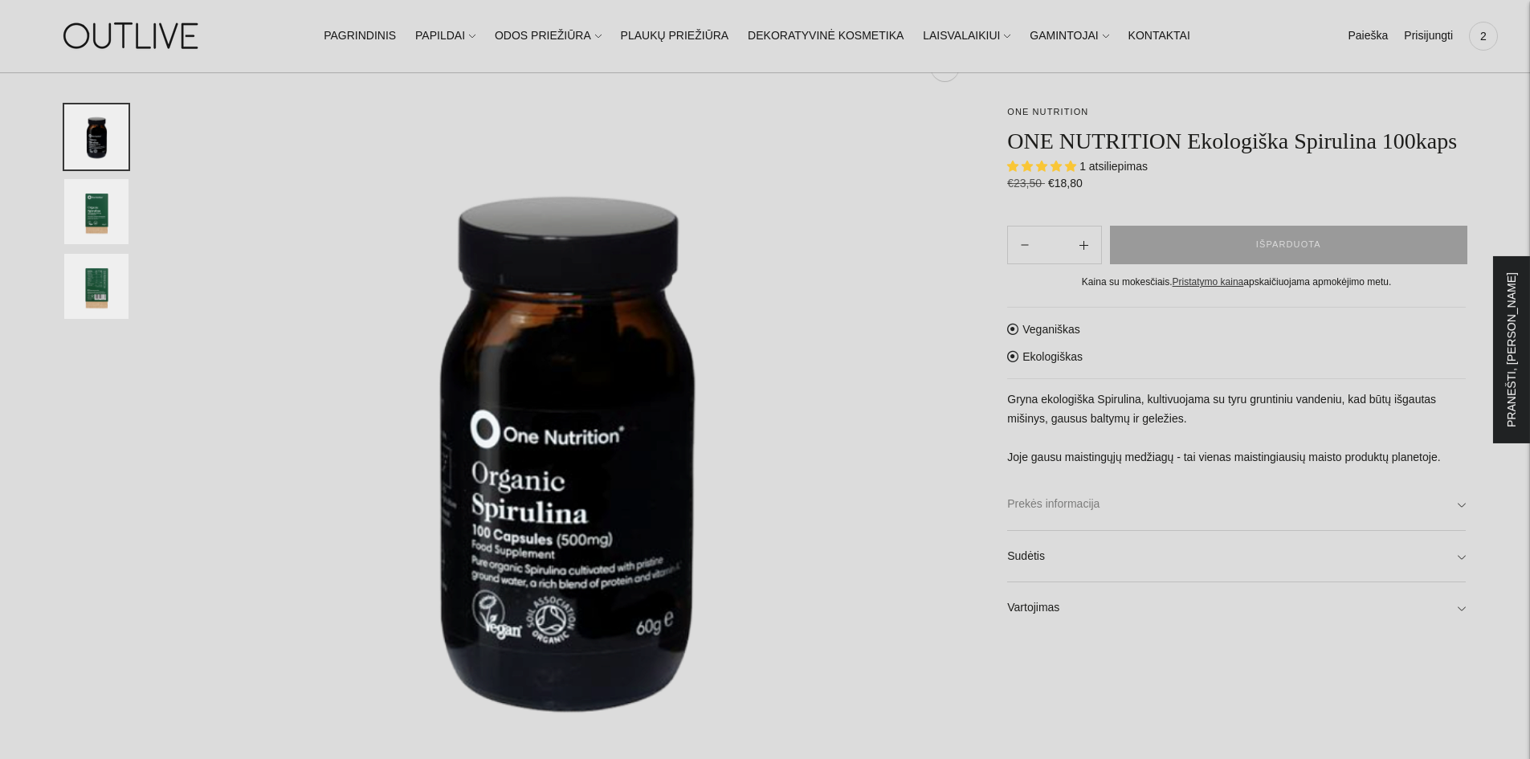
click at [1454, 505] on link "Prekės informacija" at bounding box center [1236, 504] width 459 height 51
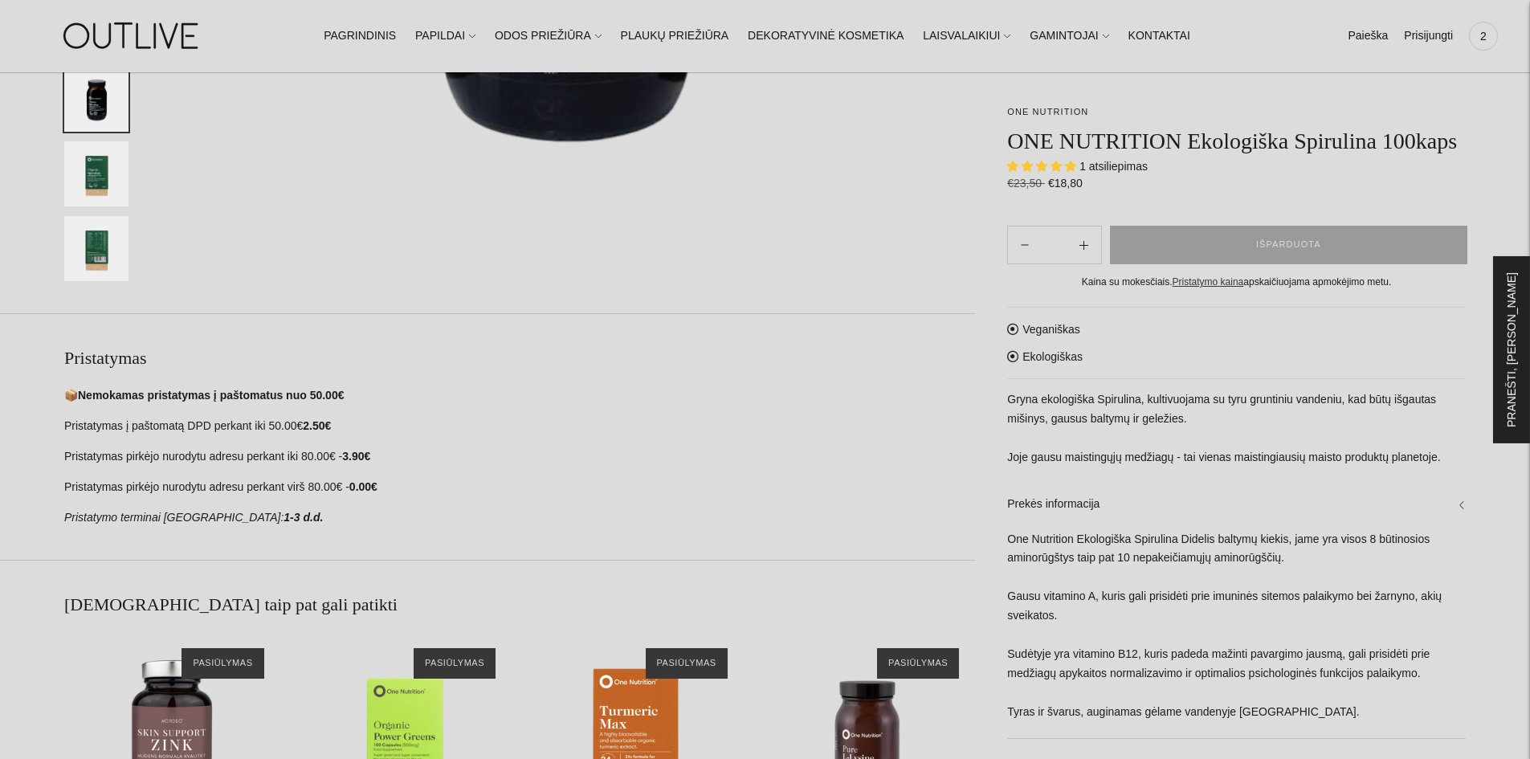
scroll to position [767, 0]
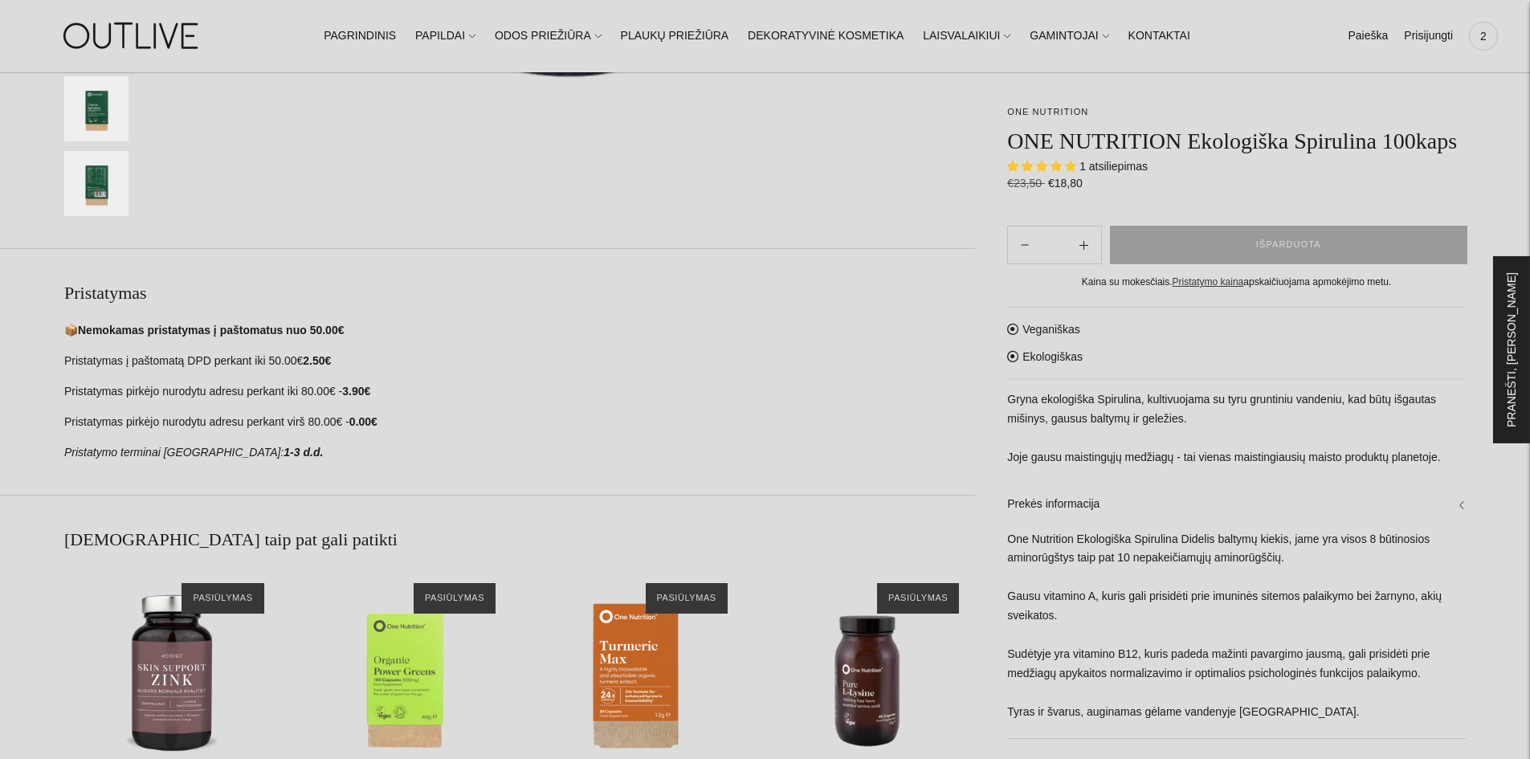
click at [1483, 645] on div "ONE NUTRITION ONE NUTRITION Ekologiška Spirulina 100kaps 1 atsiliepimas €23,50 …" at bounding box center [765, 401] width 1530 height 1998
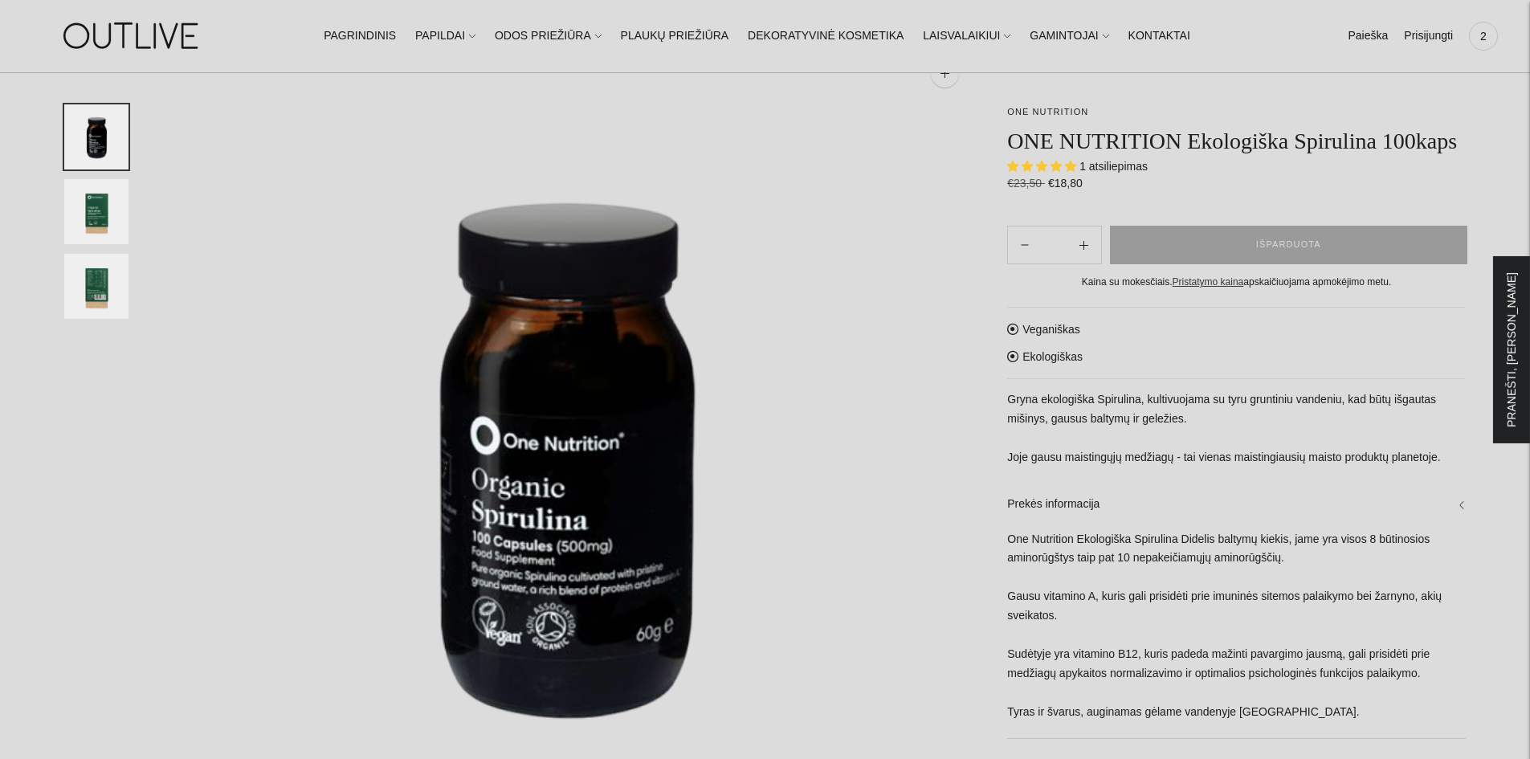
scroll to position [124, 0]
click at [106, 206] on img "Translation missing: en.general.accessibility.image_thumbail" at bounding box center [96, 211] width 64 height 65
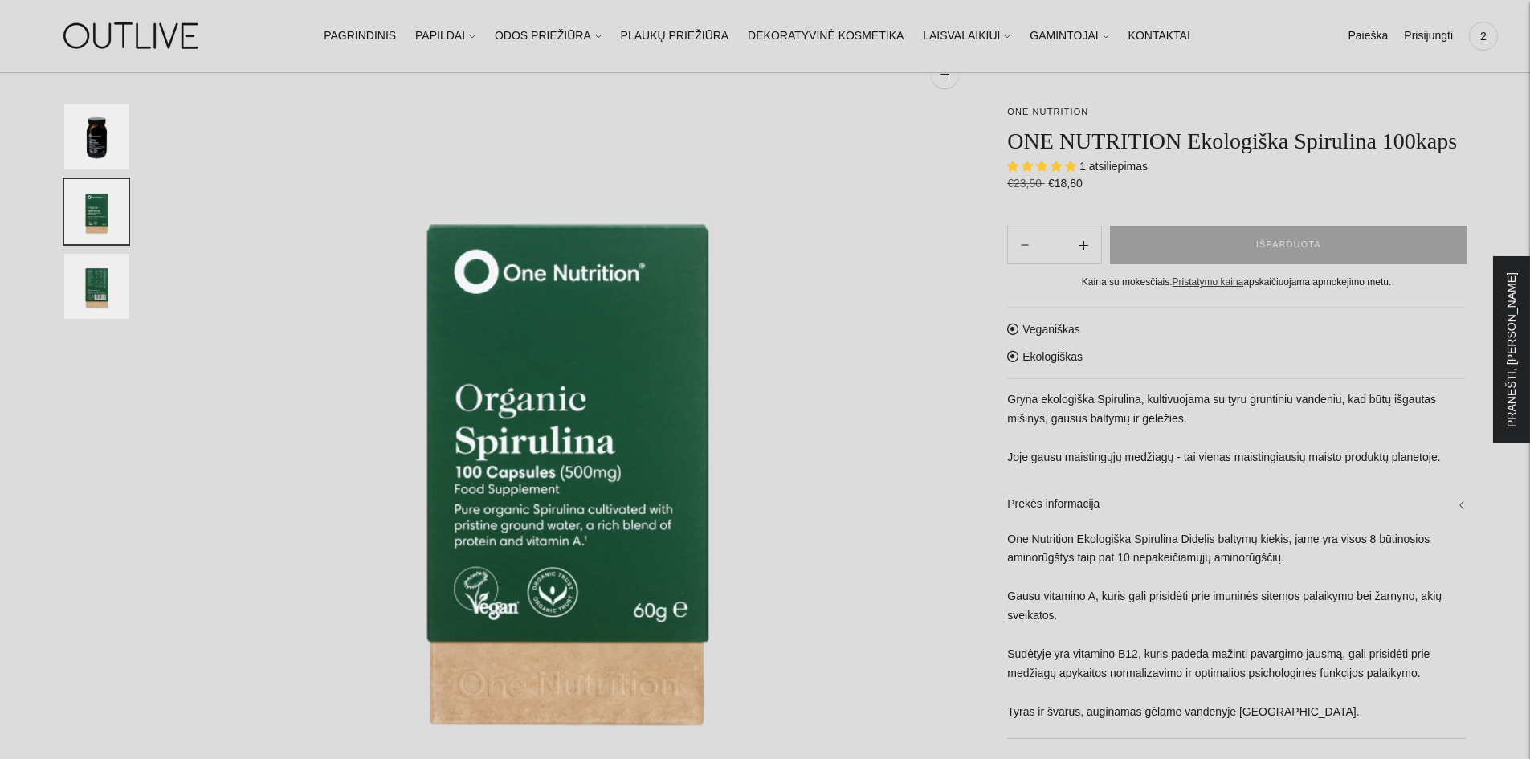
click at [96, 290] on img "Translation missing: en.general.accessibility.image_thumbail" at bounding box center [96, 286] width 64 height 65
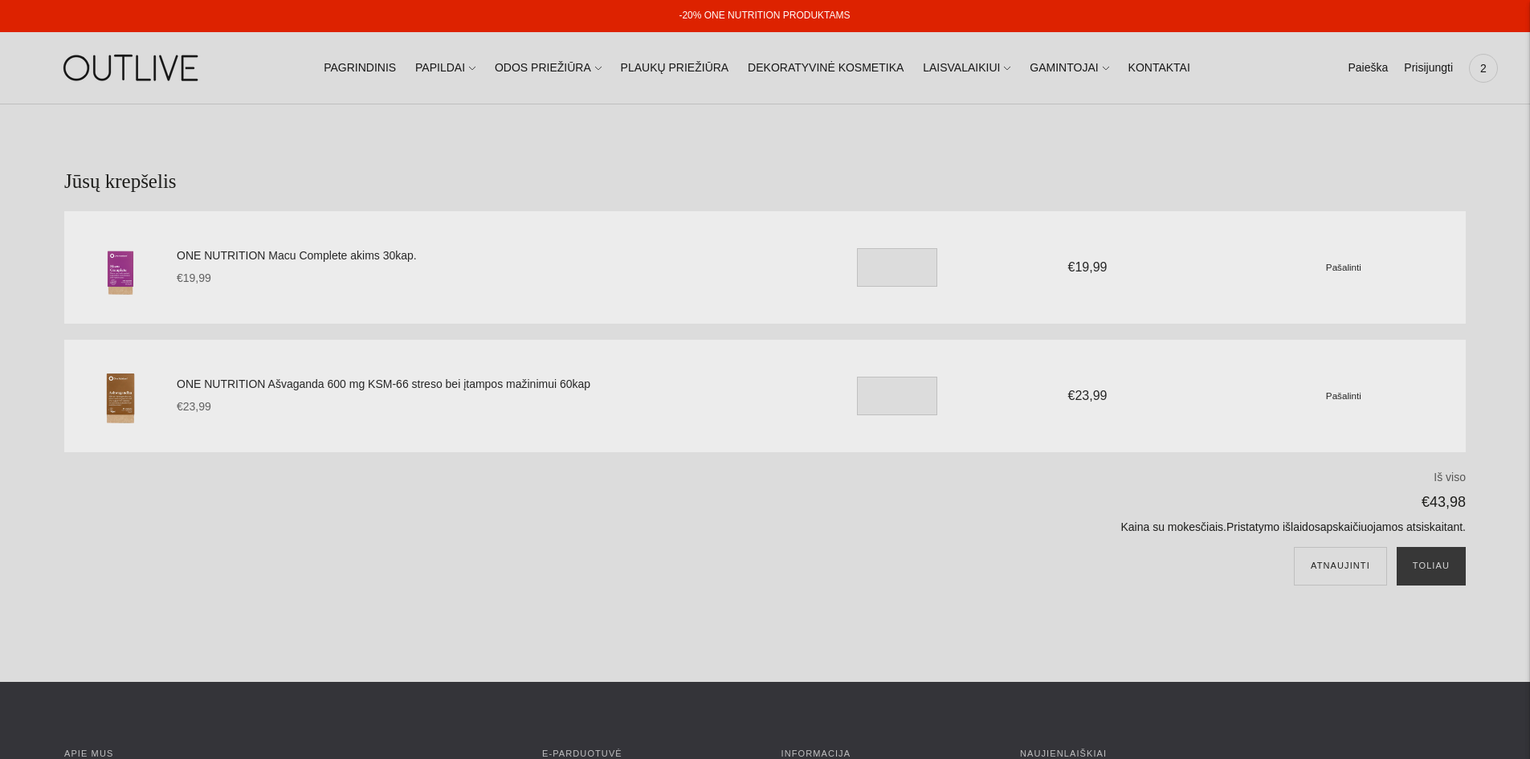
click at [1339, 263] on small "Pašalinti" at bounding box center [1343, 267] width 35 height 10
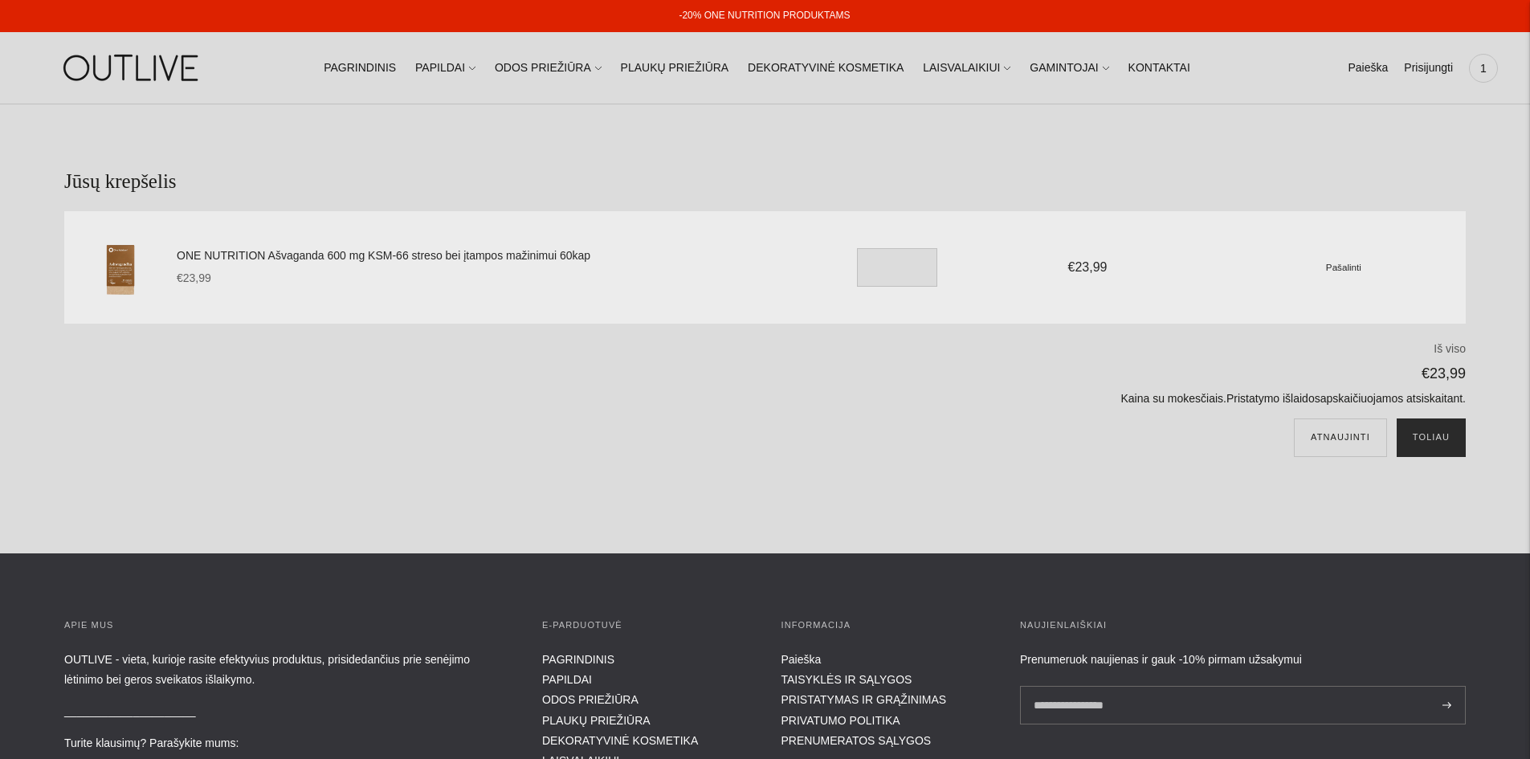
click at [1437, 443] on button "Toliau" at bounding box center [1430, 437] width 69 height 39
